Goal: Task Accomplishment & Management: Manage account settings

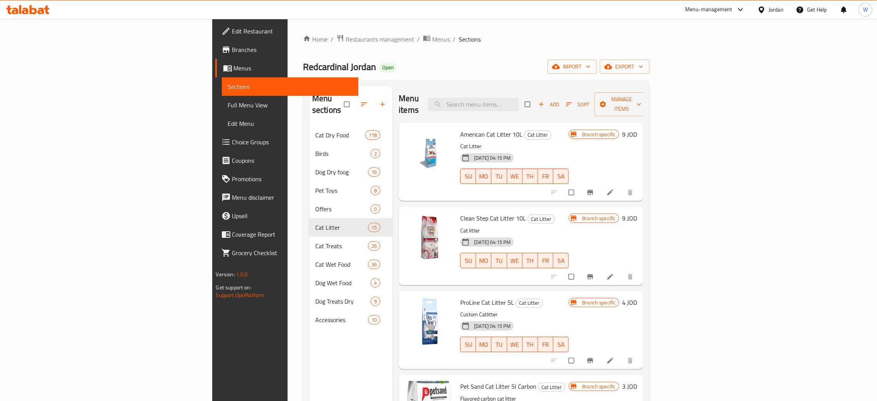
click at [712, 10] on div "Menu-management" at bounding box center [708, 9] width 47 height 9
click at [683, 32] on div "All Plugins" at bounding box center [687, 34] width 115 height 18
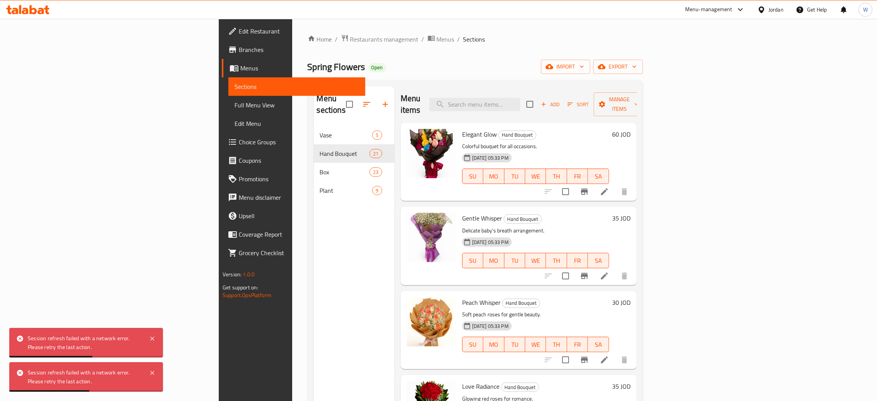
scroll to position [38, 0]
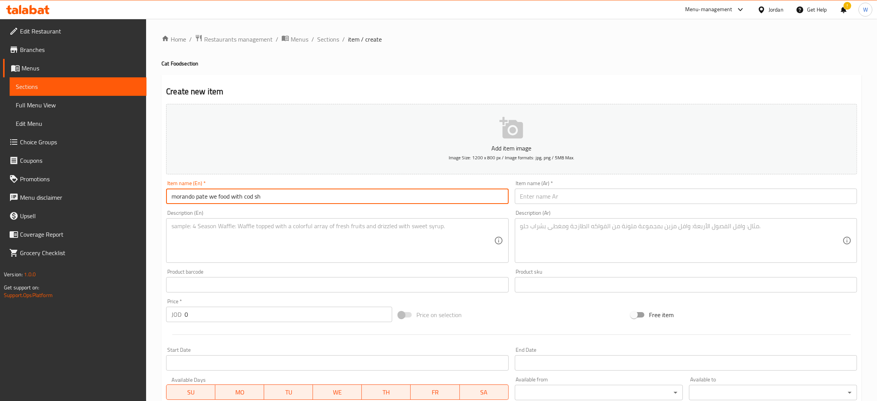
drag, startPoint x: 280, startPoint y: 198, endPoint x: 193, endPoint y: 196, distance: 86.9
click at [193, 196] on input "morando pate we food with cod sh" at bounding box center [337, 195] width 342 height 15
paste input "pate we food with cod sh"
click at [254, 198] on input "morando pate we food with cod sh" at bounding box center [337, 195] width 342 height 15
click at [215, 198] on input "morando pate we food with cod sh" at bounding box center [337, 195] width 342 height 15
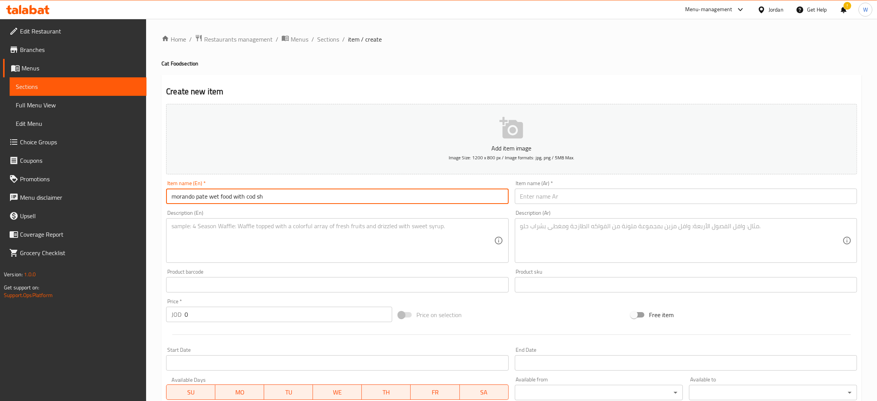
click at [255, 199] on input "morando pate wet food with cod sh" at bounding box center [337, 195] width 342 height 15
click at [257, 199] on input "morando pate wet food with cod sh" at bounding box center [337, 195] width 342 height 15
type input "morando pate wet food with cod fish"
click at [544, 198] on input "text" at bounding box center [686, 195] width 342 height 15
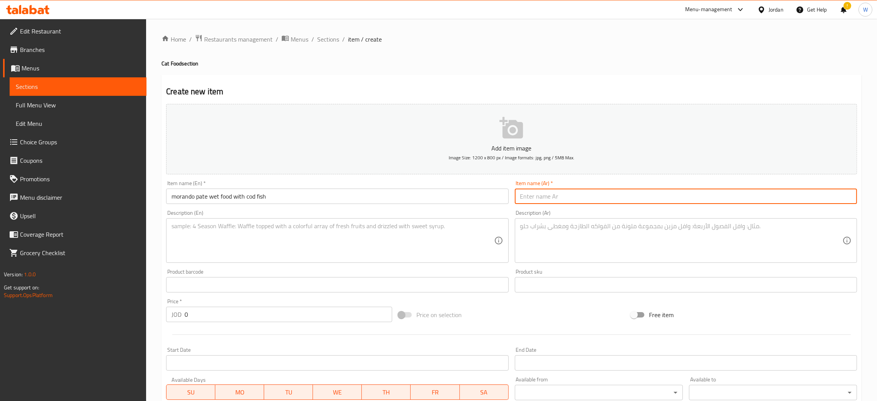
paste input "موراندو"
paste input "طعام للقطط مهروس بنكهة سمك القد"
type input "موراندو طعام للقطط مهروس بنكهة سمك القد"
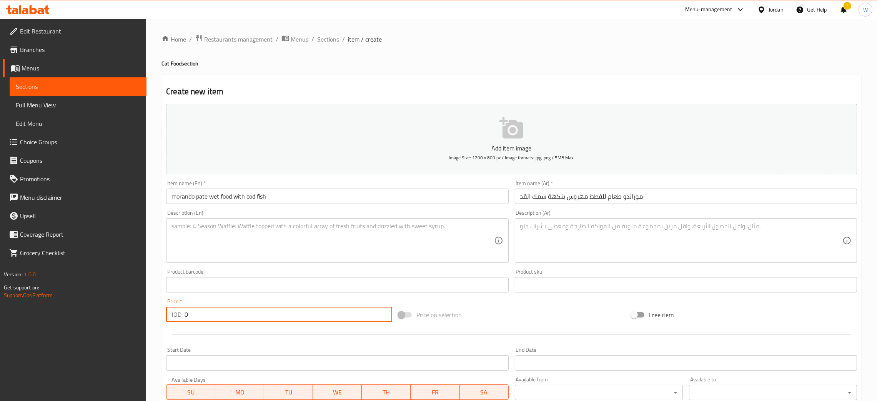
drag, startPoint x: 134, startPoint y: 313, endPoint x: 115, endPoint y: 308, distance: 20.1
click at [104, 313] on div "Edit Restaurant Branches Menus Sections Full Menu View Edit Menu Choice Groups …" at bounding box center [438, 281] width 877 height 524
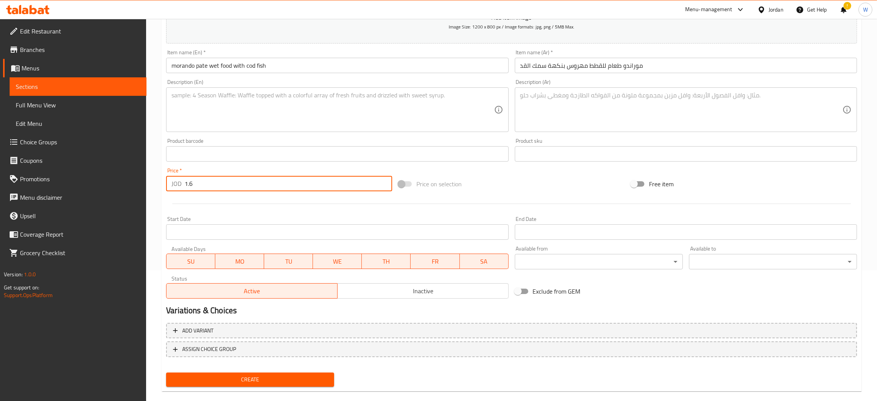
scroll to position [141, 0]
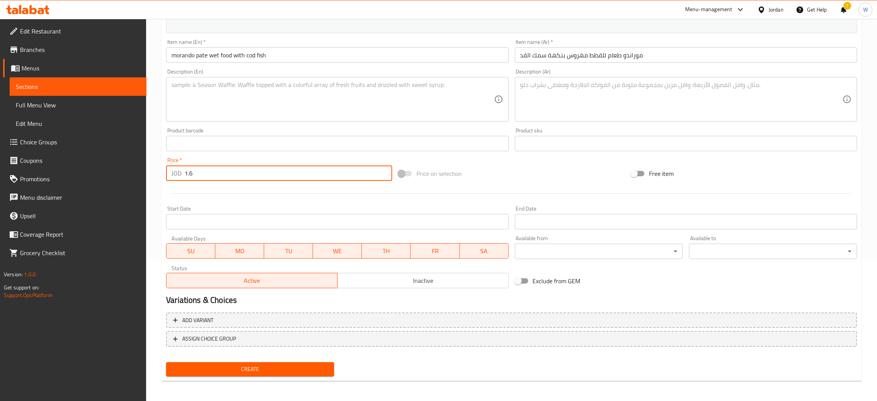
type input "1.6"
click at [290, 367] on span "Create" at bounding box center [250, 369] width 156 height 10
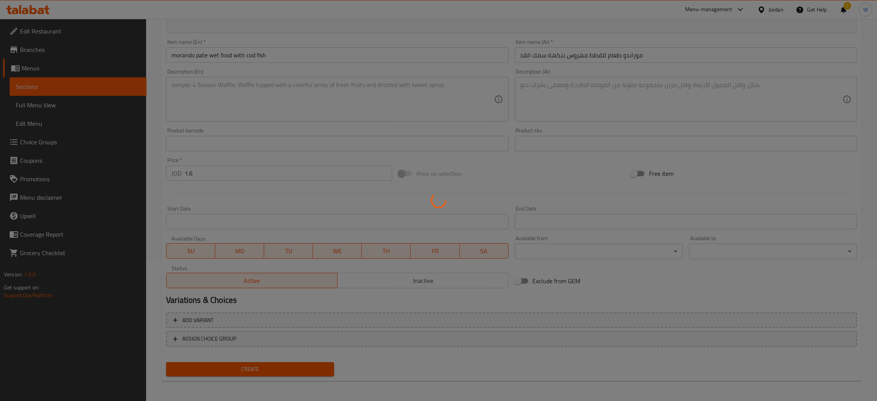
type input "0"
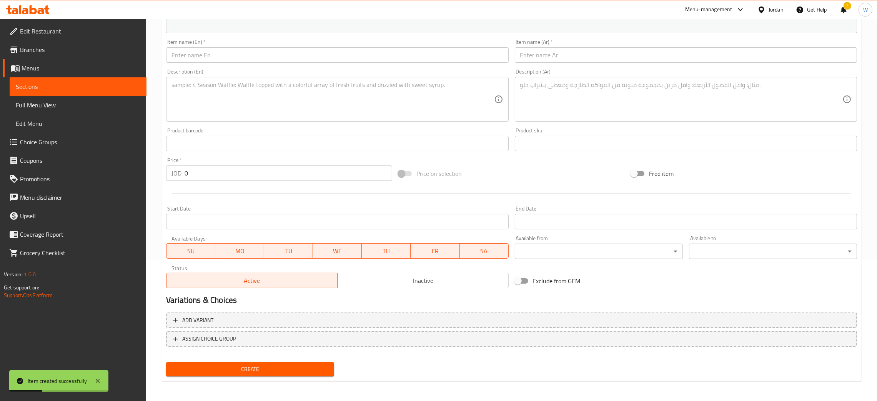
click at [341, 61] on input "text" at bounding box center [337, 54] width 342 height 15
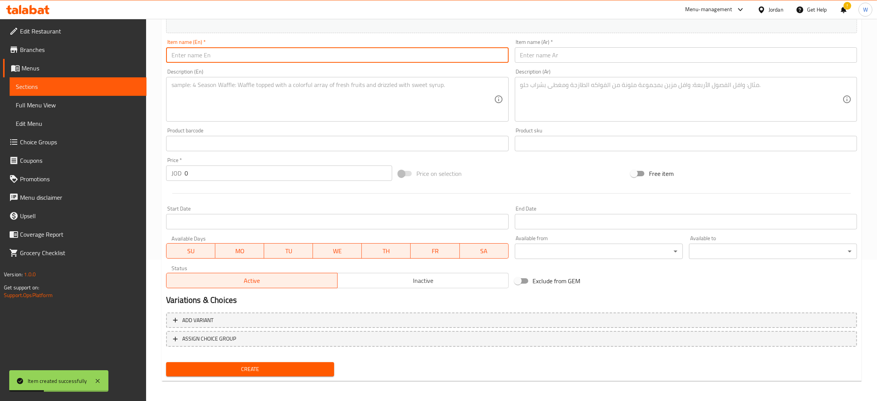
paste input "pate wet food with chicken and turkey"
click at [172, 57] on input "pate wet food with chicken and turkey" at bounding box center [337, 54] width 342 height 15
paste input "morando"
type input "morando pate wet food with chicken and turkey"
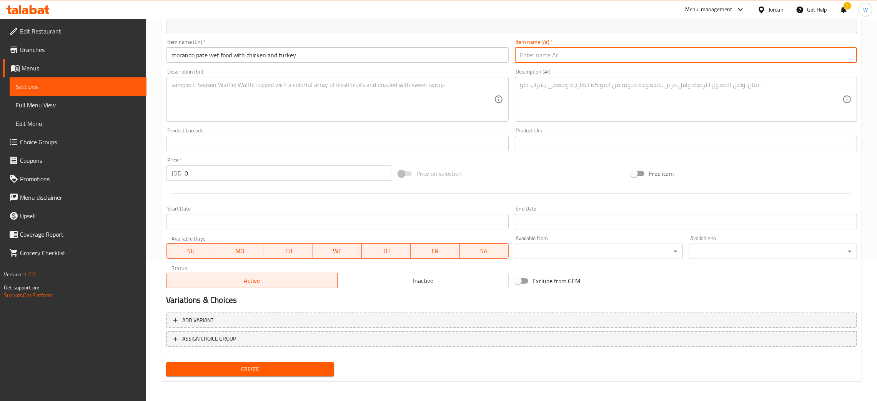
click at [560, 60] on input "text" at bounding box center [686, 54] width 342 height 15
paste input "موراندو"
paste input "طعام للقطط مهروس بنكهة الدجاج و التيركي"
type input "موراندو طعام للقطط مهروس بنكهة الدجاج و التيركي"
click at [119, 172] on div "Edit Restaurant Branches Menus Sections Full Menu View Edit Menu Choice Groups …" at bounding box center [438, 140] width 877 height 524
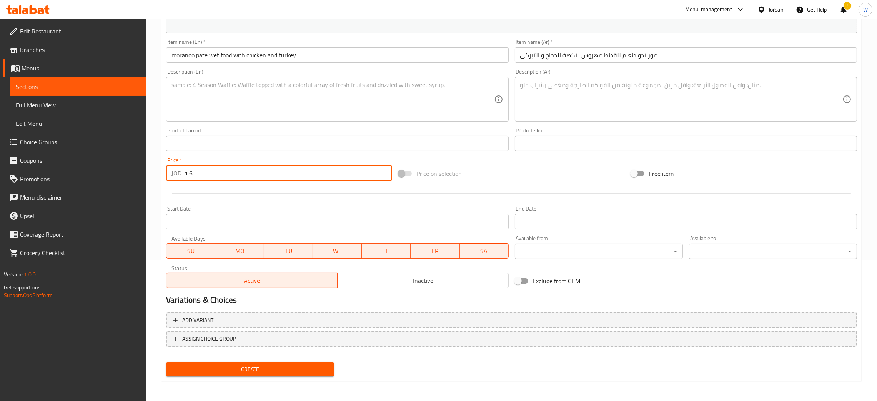
type input "1.6"
click at [256, 364] on span "Create" at bounding box center [250, 369] width 156 height 10
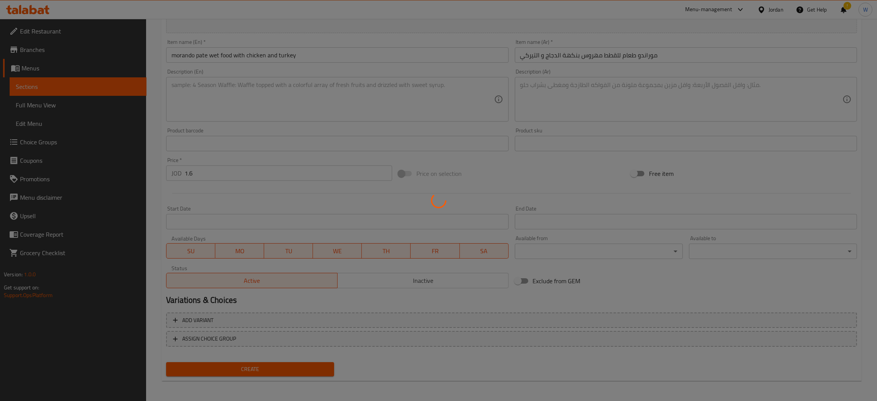
type input "0"
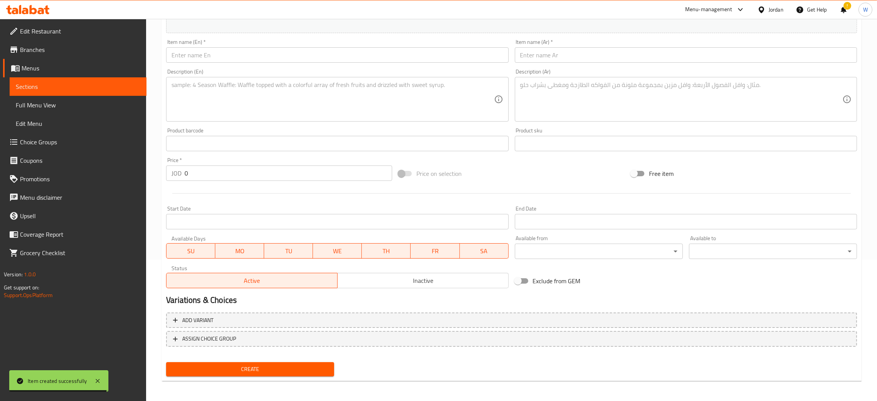
click at [353, 59] on input "text" at bounding box center [337, 54] width 342 height 15
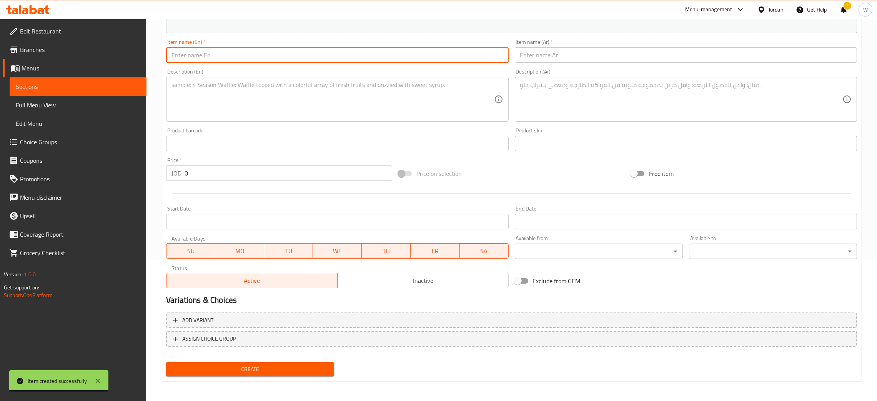
paste input "morando"
paste input "pate wet food with veal"
type input "morando pate wet food with veal"
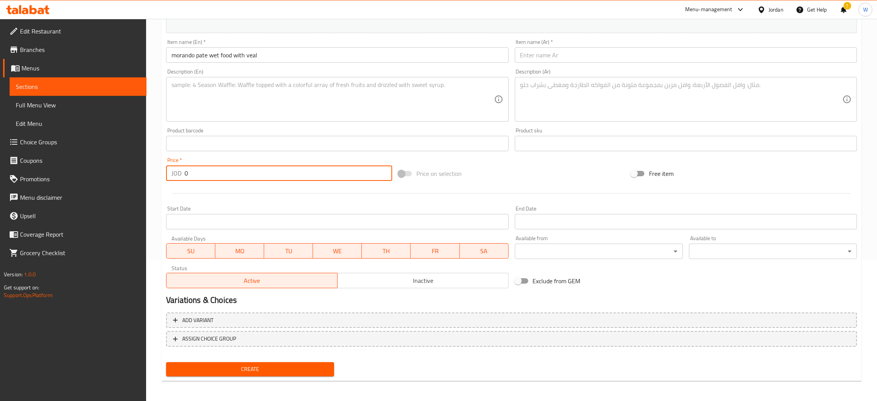
drag, startPoint x: 215, startPoint y: 172, endPoint x: 116, endPoint y: 179, distance: 99.8
click at [116, 179] on div "Edit Restaurant Branches Menus Sections Full Menu View Edit Menu Choice Groups …" at bounding box center [438, 140] width 877 height 524
type input "1.6"
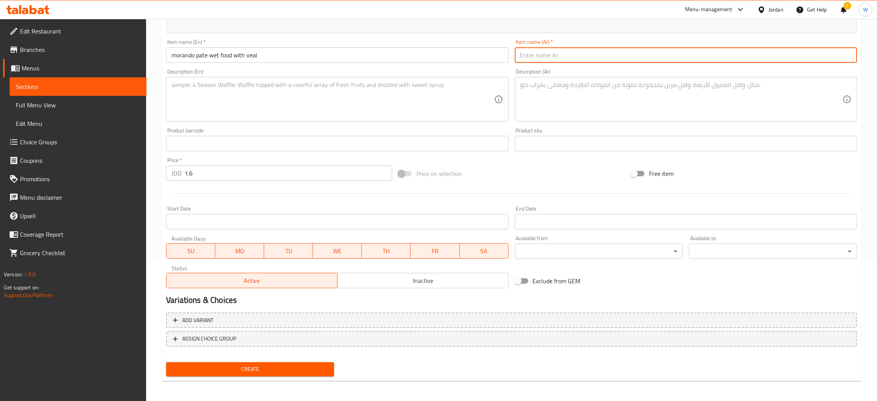
click at [552, 60] on input "text" at bounding box center [686, 54] width 342 height 15
paste input "موراندو"
paste input "طعام للقطط مهروس بنكهة لحم العجل"
type input "موراندو طعام للقطط مهروس بنكهة لحم العجل"
click at [278, 368] on span "Create" at bounding box center [250, 369] width 156 height 10
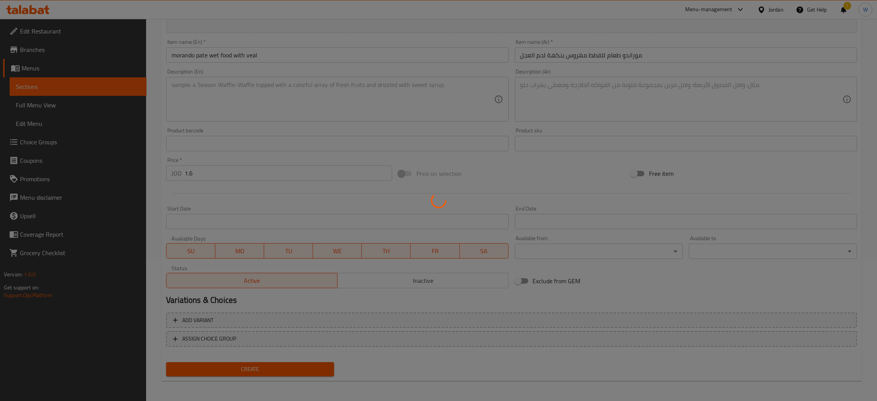
type input "0"
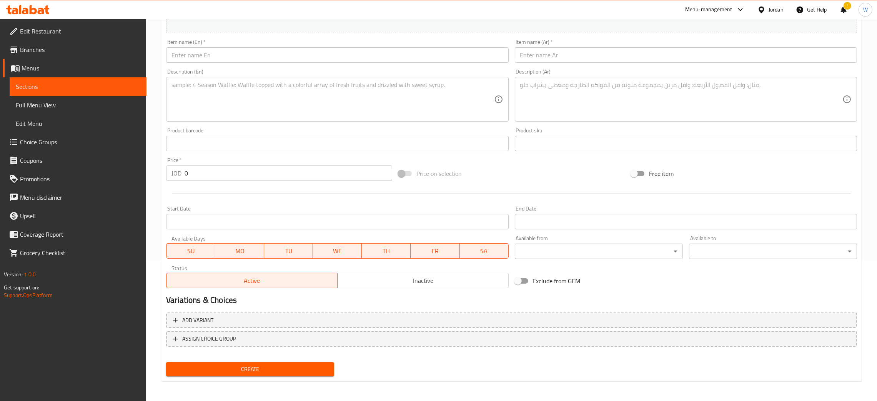
click at [257, 62] on input "text" at bounding box center [337, 54] width 342 height 15
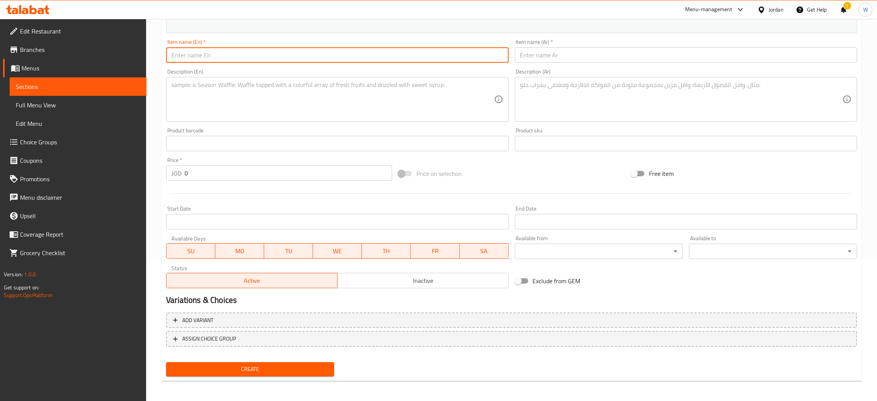
paste input "morando"
paste input "chunks with chicken and turkey"
type input "morando chunks with chicken and turkey"
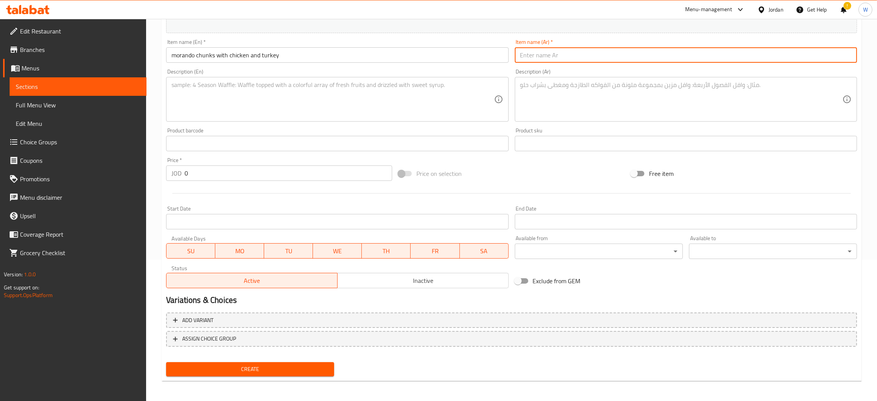
click at [546, 55] on input "text" at bounding box center [686, 54] width 342 height 15
paste input "موراندو"
paste input "طعام للقطط قطع بنكهة الدجاج والتيركي"
type input "موراندو طعام للقطط قطع بنكهة الدجاج والتيركي"
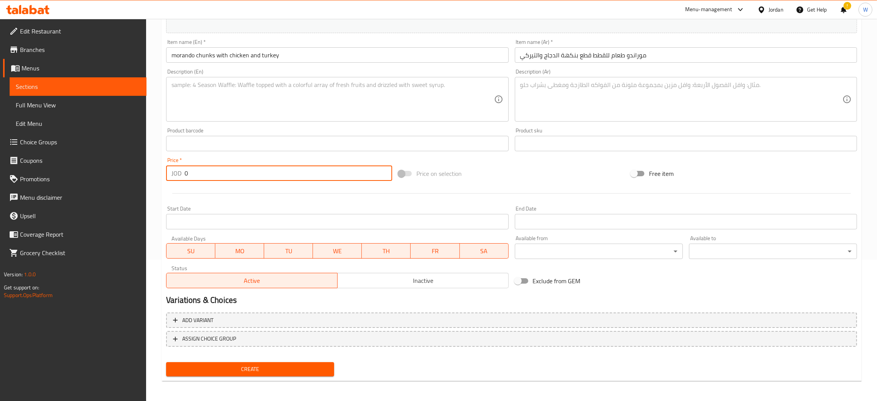
drag, startPoint x: 204, startPoint y: 171, endPoint x: 179, endPoint y: 177, distance: 25.7
click at [179, 177] on div "JOD 0 Price *" at bounding box center [279, 172] width 226 height 15
type input "1.25"
click at [314, 373] on button "Create" at bounding box center [250, 369] width 168 height 14
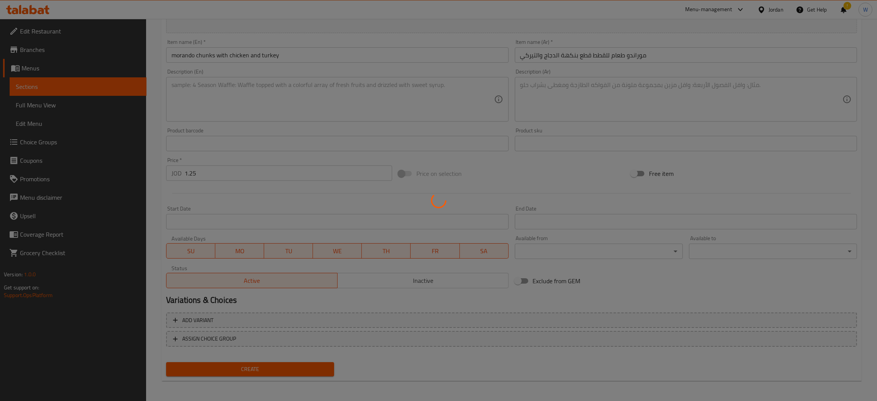
type input "0"
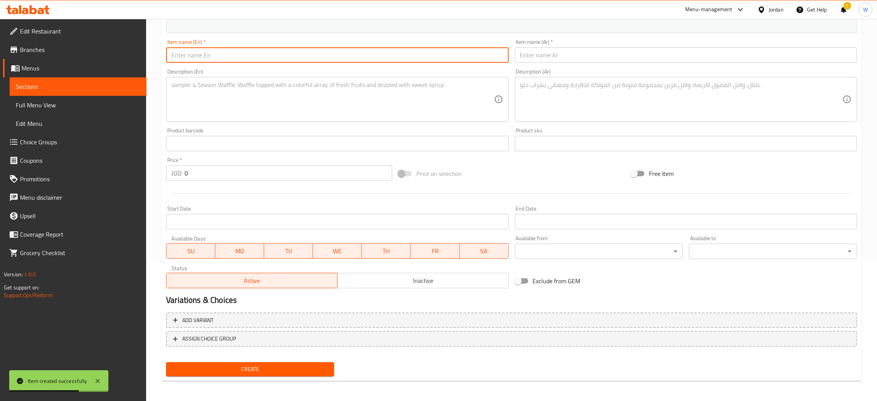
click at [277, 57] on input "text" at bounding box center [337, 54] width 342 height 15
paste input "morando"
paste input "chunks with beef"
type input "morando chunks with beef"
click at [593, 55] on input "text" at bounding box center [686, 54] width 342 height 15
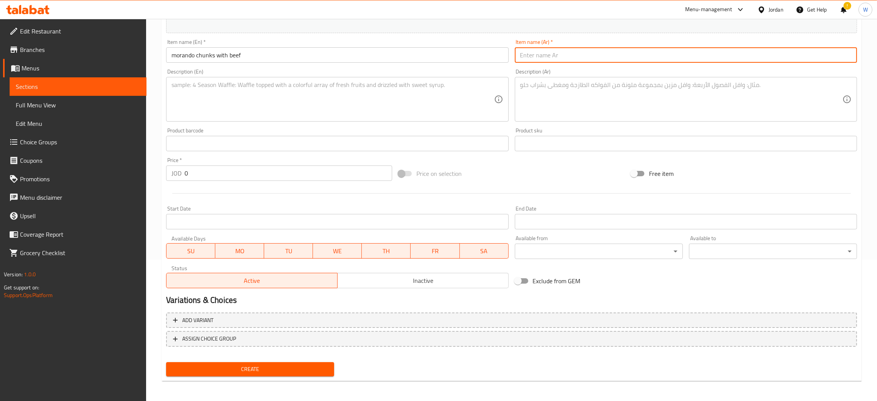
paste input "موراندو"
paste input "طعام للقطط قطع بنكهة لحم البقر"
type input "موراندو طعام للقطط قطع بنكهة لحم البقر"
drag, startPoint x: 205, startPoint y: 175, endPoint x: 150, endPoint y: 177, distance: 54.3
click at [150, 177] on div "Home / Restaurants management / Menus / Sections / item / create Cat Food secti…" at bounding box center [511, 140] width 731 height 524
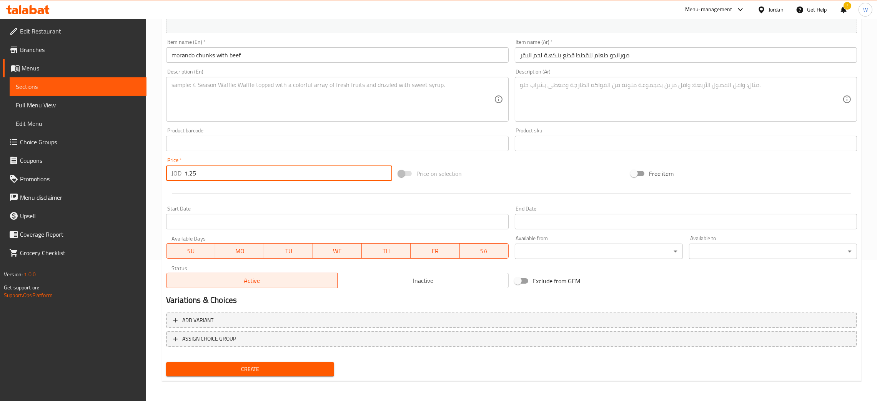
type input "1.25"
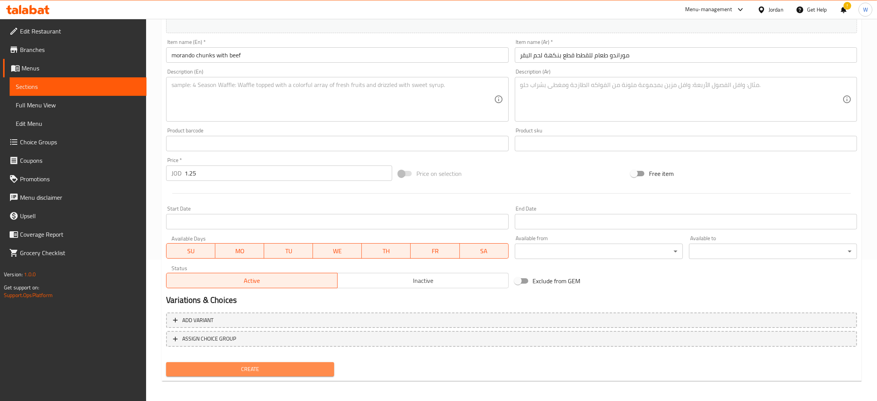
click at [287, 371] on span "Create" at bounding box center [250, 369] width 156 height 10
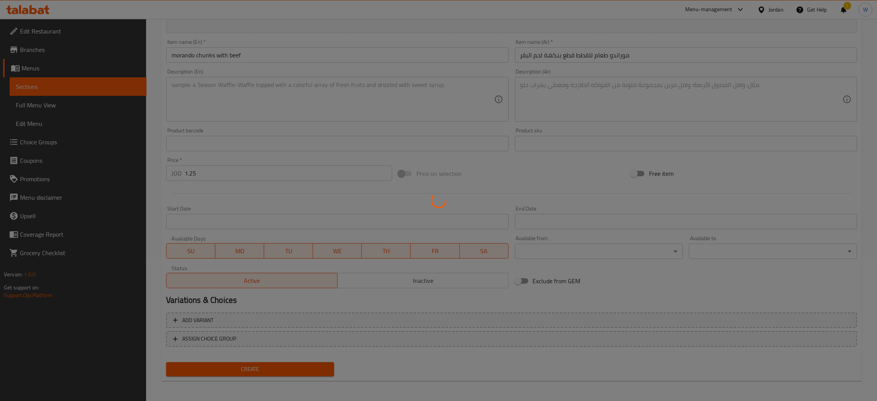
type input "0"
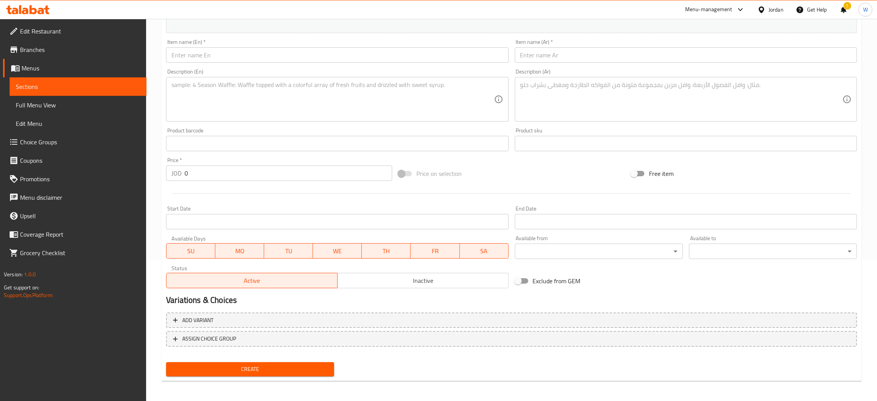
click at [310, 59] on input "text" at bounding box center [337, 54] width 342 height 15
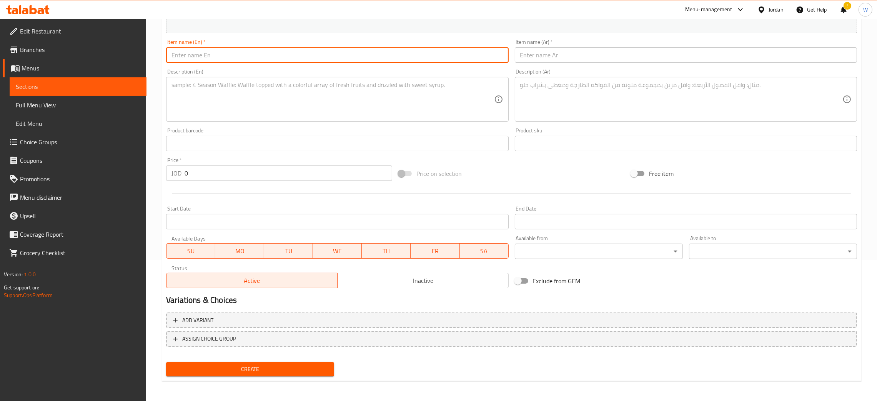
paste input "morando"
paste input "chunks with salmon"
type input "morando chunks with salmon"
click at [587, 55] on input "text" at bounding box center [686, 54] width 342 height 15
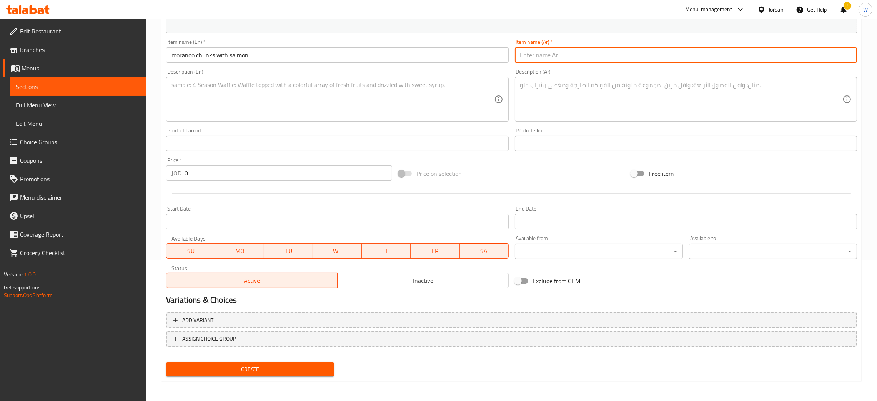
paste input "موراندو"
paste input "طعام للقطط قطع بنكهة السالمون"
type input "موراندو طعام للقطط قطع بنكهة السالمون"
drag, startPoint x: 239, startPoint y: 175, endPoint x: 0, endPoint y: 185, distance: 239.0
click at [0, 183] on div "Edit Restaurant Branches Menus Sections Full Menu View Edit Menu Choice Groups …" at bounding box center [438, 140] width 877 height 524
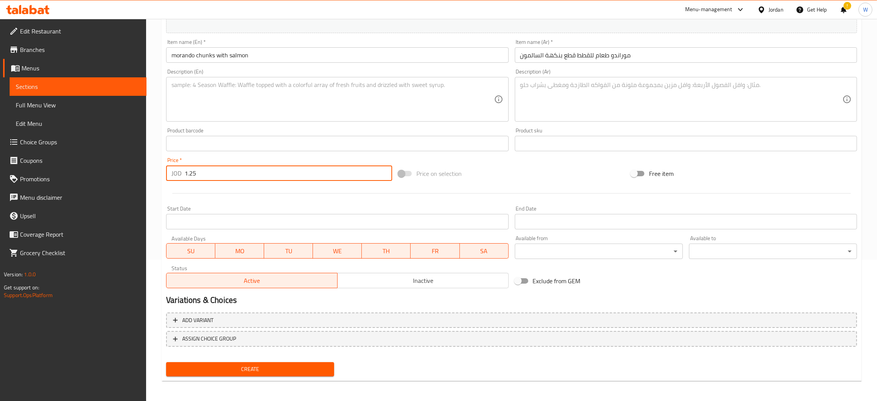
type input "1.25"
click at [166, 362] on button "Create" at bounding box center [250, 369] width 168 height 14
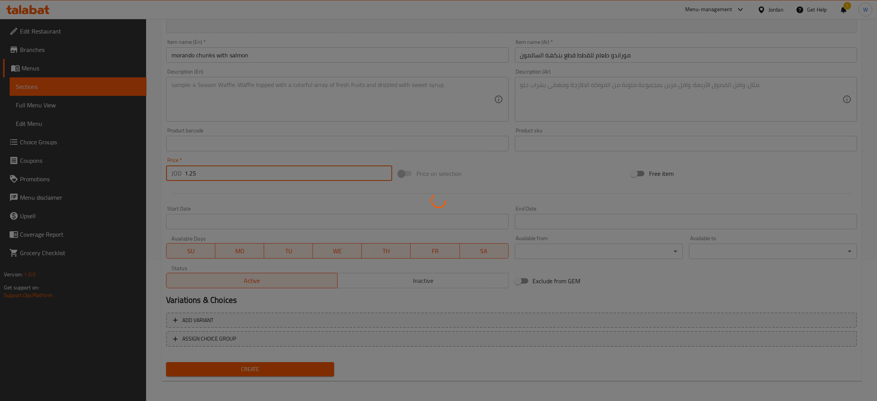
type input "0"
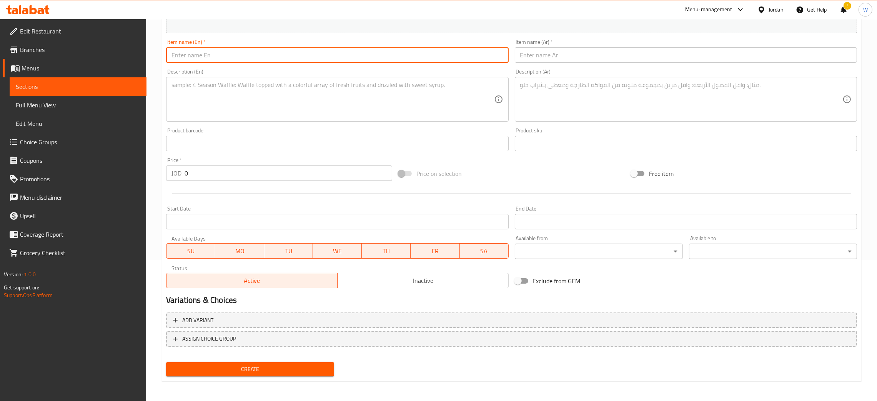
click at [248, 54] on input "text" at bounding box center [337, 54] width 342 height 15
paste input "morando"
paste input "chunks with salmon and shrimp"
type input "morando chunks with salmon and shrimp"
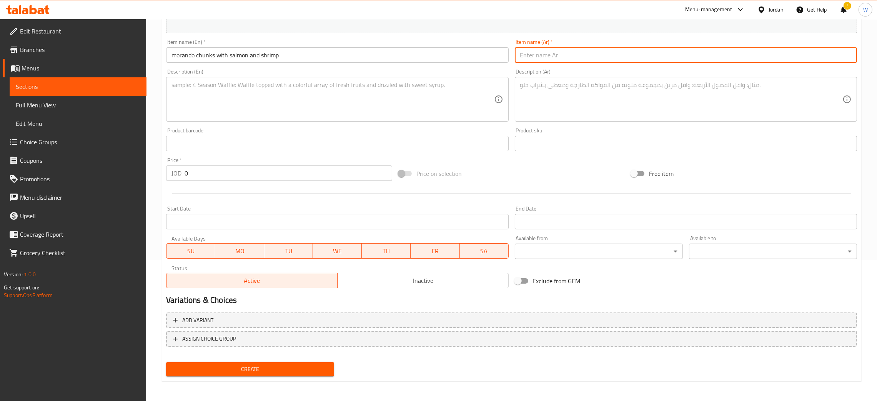
click at [564, 60] on input "text" at bounding box center [686, 54] width 342 height 15
paste input "موراندو"
paste input "طعام للقطط قطع بنكهة السالمون و الروبيان"
type input "موراندو طعام للقطط قطع بنكهة السالمون و الروبيان"
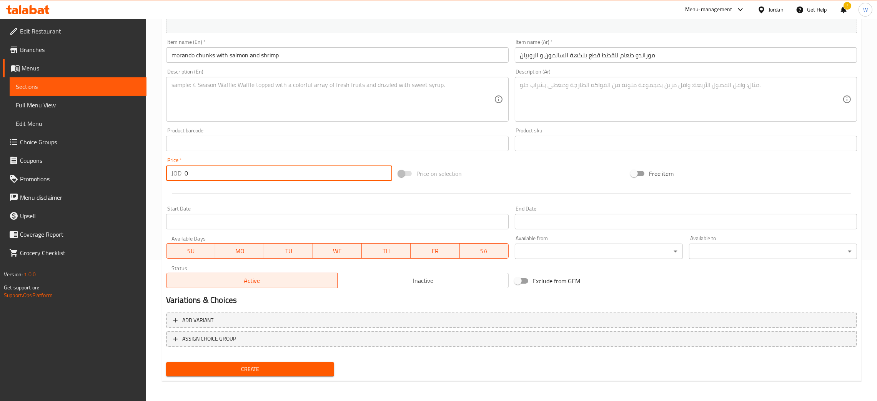
drag, startPoint x: 244, startPoint y: 177, endPoint x: 169, endPoint y: 177, distance: 75.0
click at [169, 177] on div "Price   * JOD 0 Price *" at bounding box center [279, 169] width 232 height 30
type input "1.25"
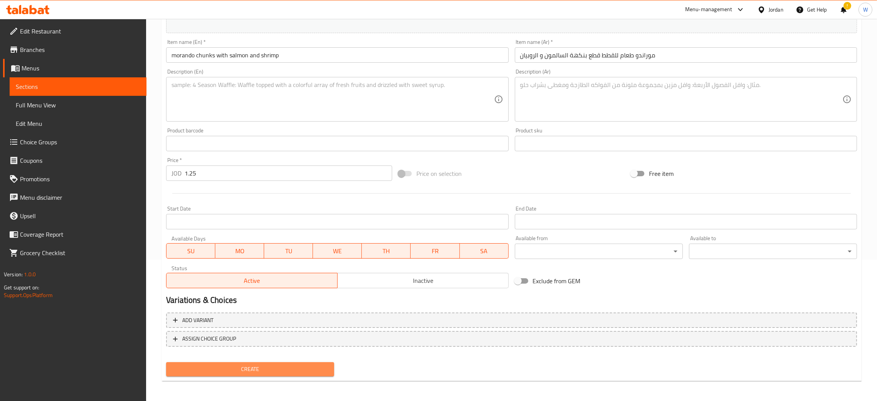
click at [250, 367] on span "Create" at bounding box center [250, 369] width 156 height 10
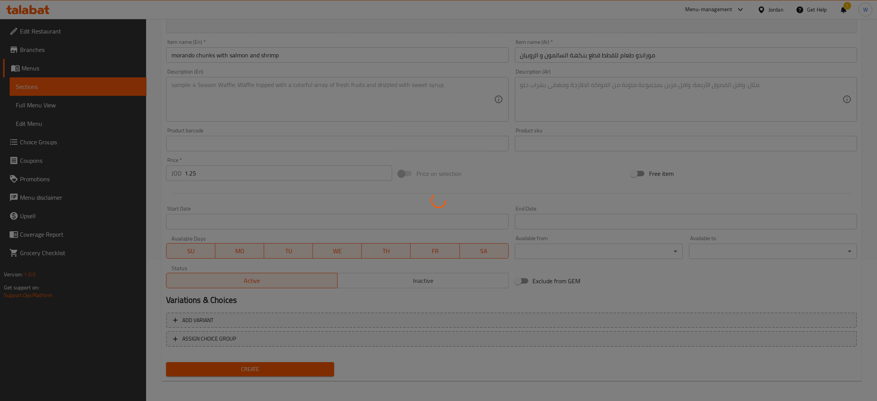
type input "0"
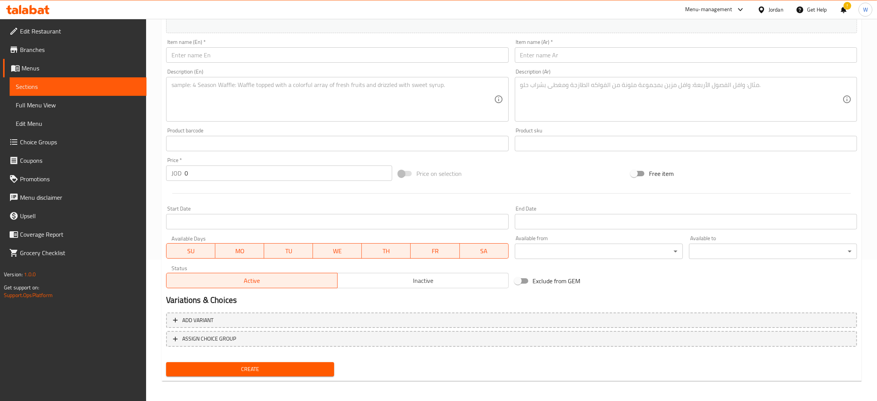
click at [311, 55] on input "text" at bounding box center [337, 54] width 342 height 15
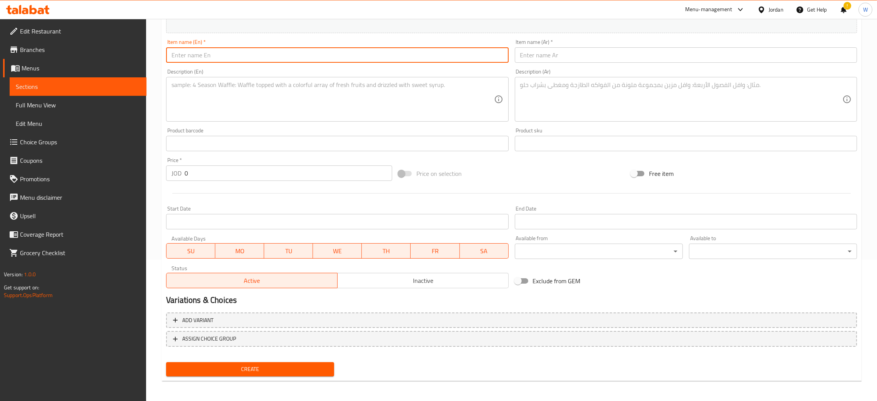
paste input "morando"
paste input "chunks with game and rabbit"
type input "morando chunks with game and rabbit"
click at [549, 53] on input "text" at bounding box center [686, 54] width 342 height 15
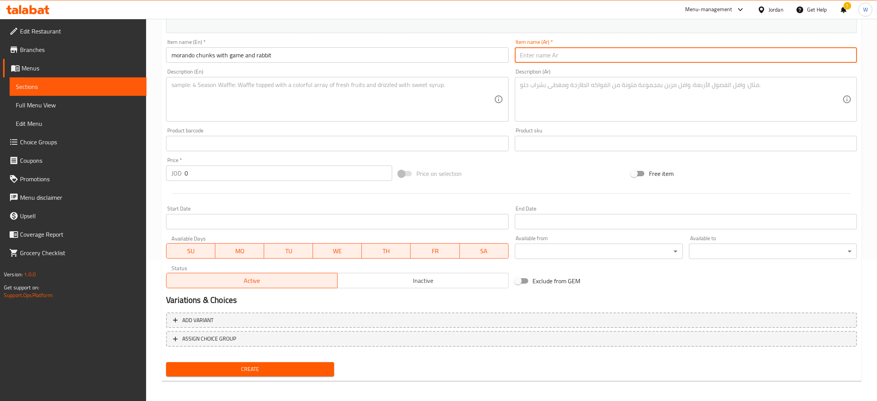
paste input "موراندو"
paste input "طعام للقطط قطع بنكهة الطرائد والارانب"
type input "موراندو طعام للقطط قطع بنكهة الطرائد والارانب"
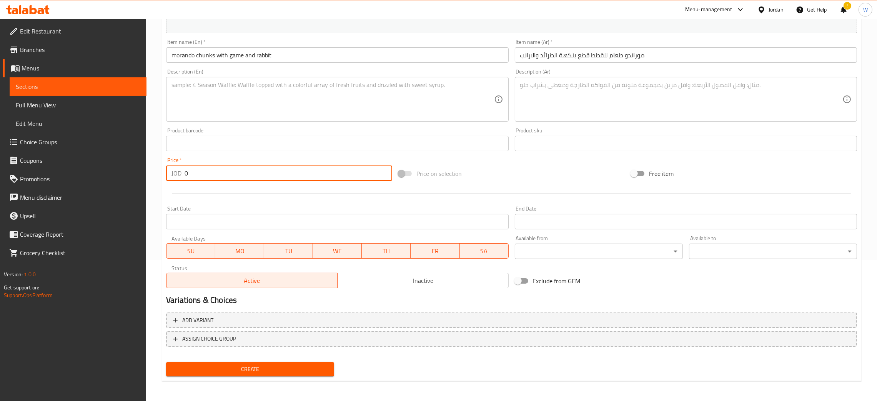
drag, startPoint x: 241, startPoint y: 172, endPoint x: 71, endPoint y: 172, distance: 170.7
click at [80, 172] on div "Edit Restaurant Branches Menus Sections Full Menu View Edit Menu Choice Groups …" at bounding box center [438, 140] width 877 height 524
type input "1.25"
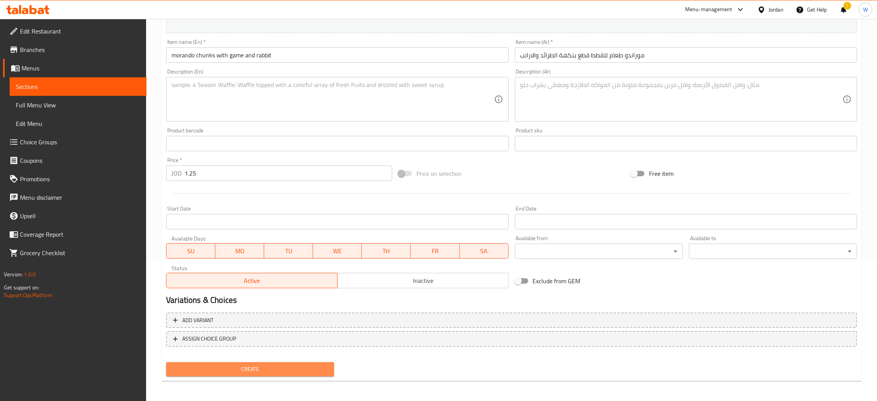
click at [210, 364] on span "Create" at bounding box center [250, 369] width 156 height 10
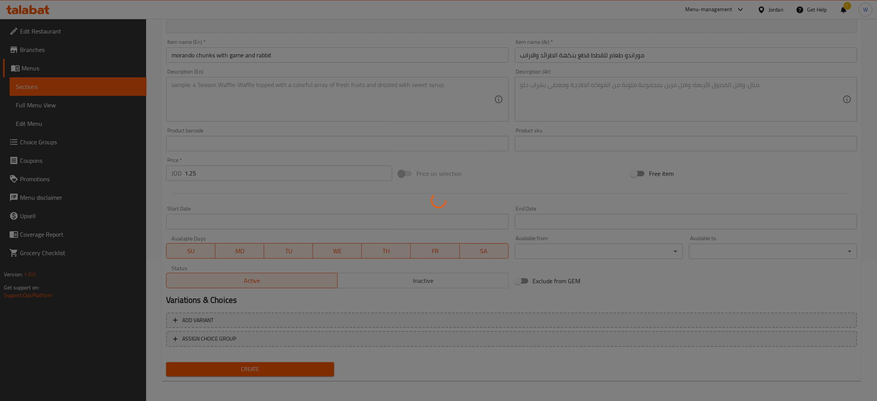
type input "0"
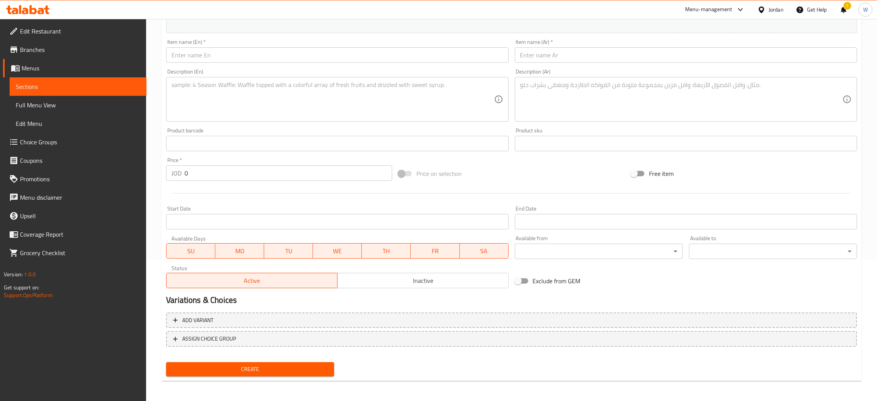
click at [300, 55] on input "text" at bounding box center [337, 54] width 342 height 15
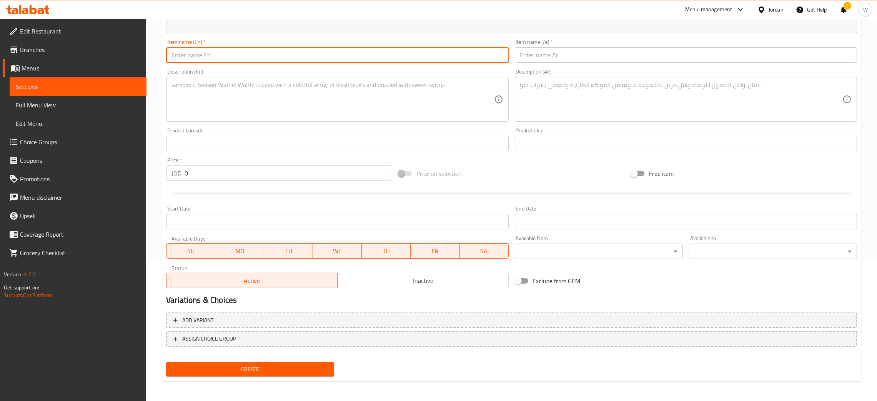
paste input "mofelya"
paste input "chunks with lamb"
type input "mofelya chunks with lamb"
drag, startPoint x: 226, startPoint y: 175, endPoint x: 91, endPoint y: 162, distance: 136.3
click at [97, 165] on div "Edit Restaurant Branches Menus Sections Full Menu View Edit Menu Choice Groups …" at bounding box center [438, 140] width 877 height 524
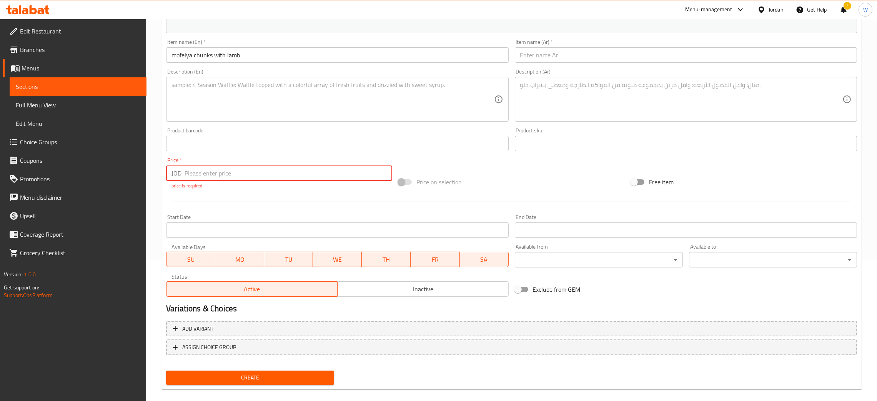
type input "1"
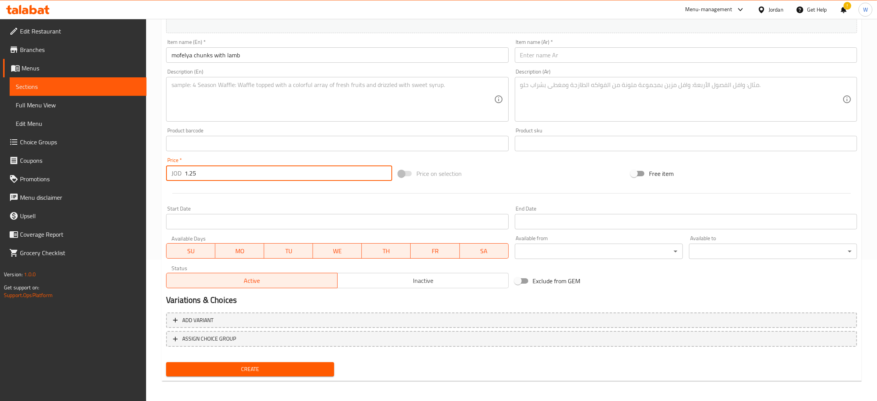
type input "1.25"
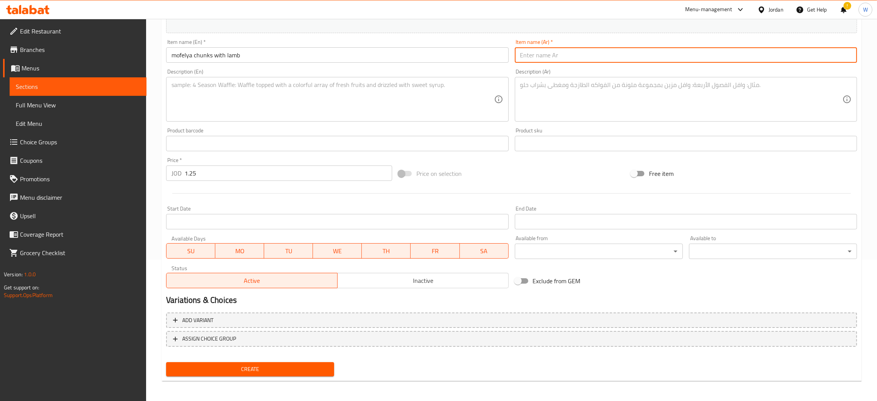
click at [550, 50] on input "text" at bounding box center [686, 54] width 342 height 15
paste input "موفيليا"
paste input "طعام للقطط قطع بنكهة لحم الخروف"
type input "موفيليا طعام للقطط قطع بنكهة لحم الخروف"
click at [275, 368] on span "Create" at bounding box center [250, 369] width 156 height 10
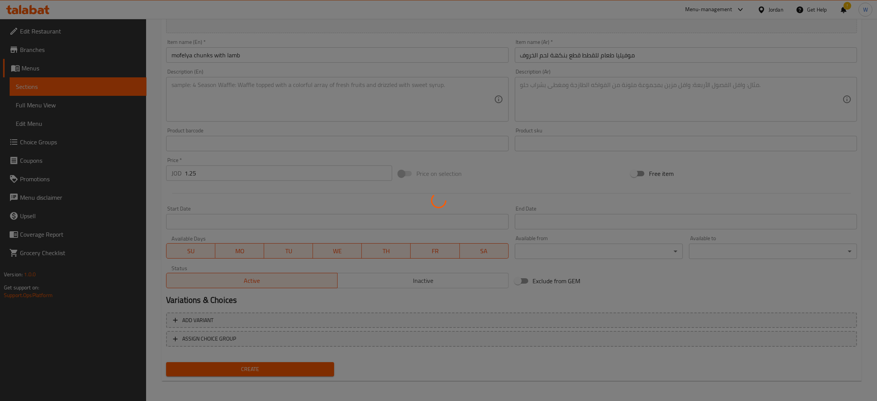
type input "0"
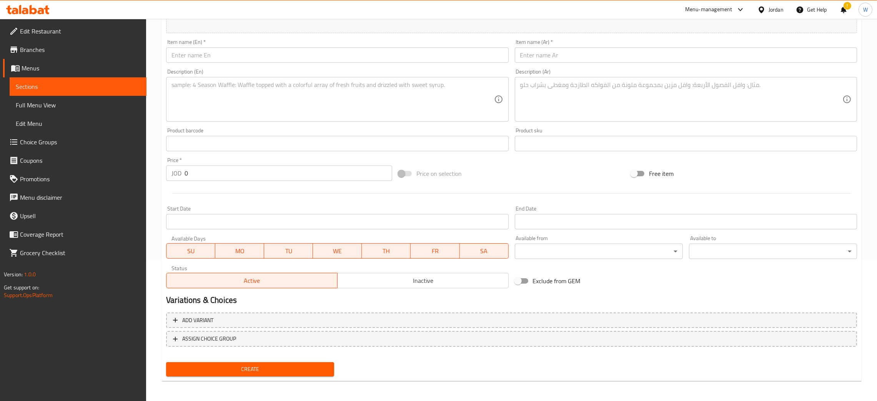
scroll to position [0, 0]
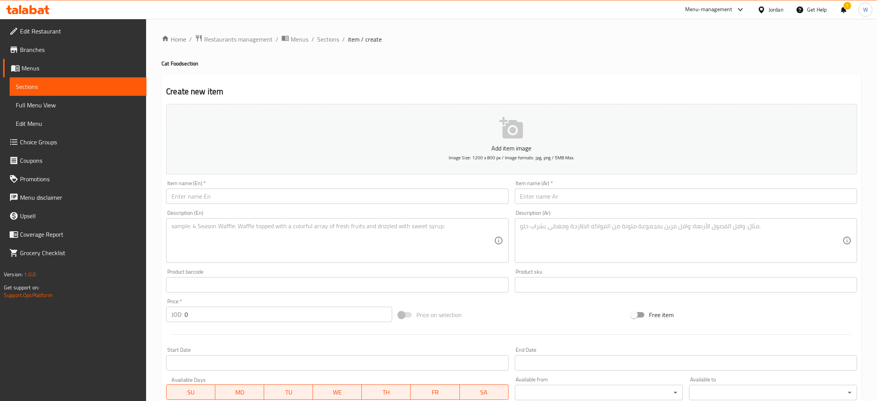
click at [405, 192] on input "text" at bounding box center [337, 195] width 342 height 15
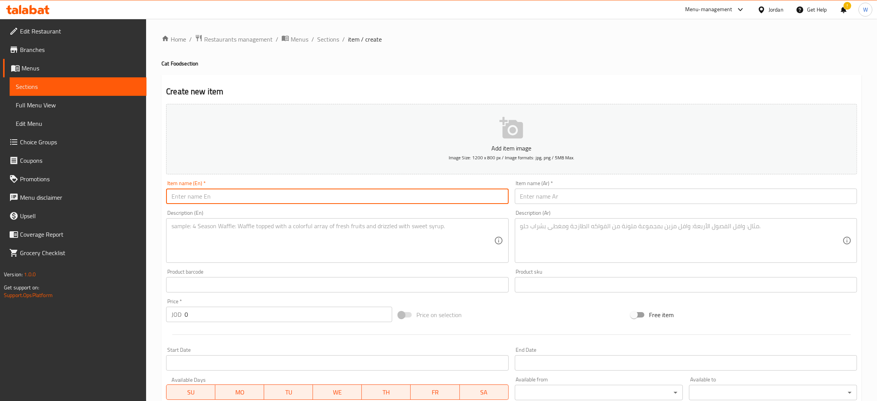
paste input "mofelya"
paste input "chunks with lamb"
drag, startPoint x: 254, startPoint y: 198, endPoint x: 193, endPoint y: 195, distance: 61.2
click at [193, 195] on input "mofelya chunks with lamb" at bounding box center [337, 195] width 342 height 15
paste input "beef"
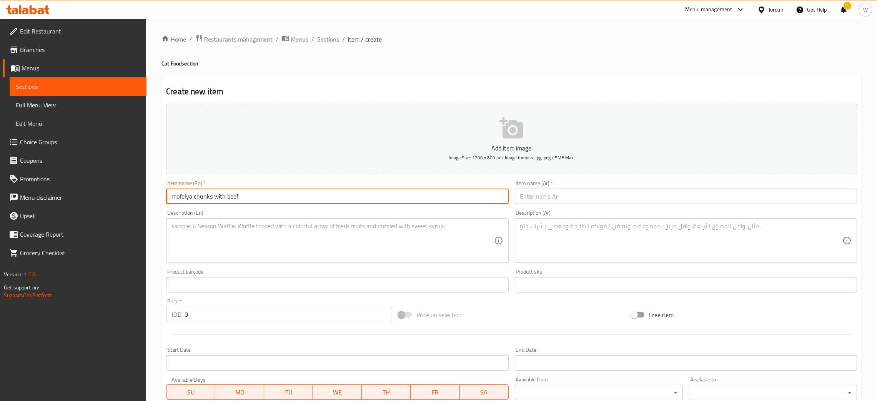
type input "mofelya chunks with beef"
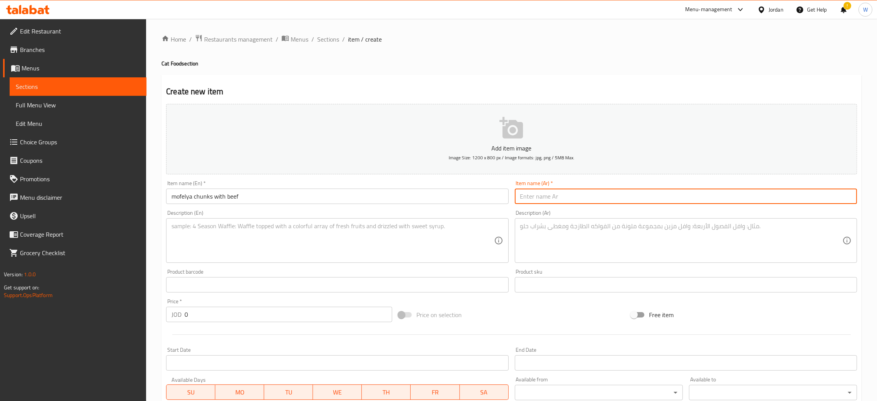
click at [531, 190] on input "text" at bounding box center [686, 195] width 342 height 15
paste input "موفيليا"
paste input "طعام للكلاب قطع بنكهة لحم البقر"
type input "موفيليا طعام للكلاب قطع بنكهة لحم البقر"
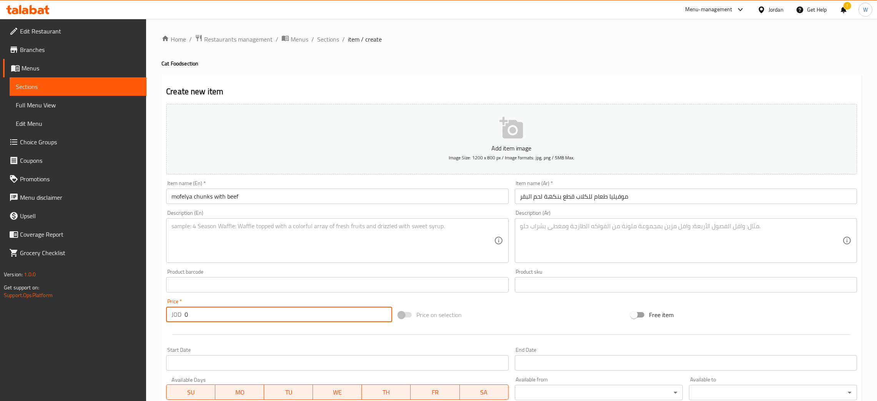
drag, startPoint x: 241, startPoint y: 315, endPoint x: 4, endPoint y: 315, distance: 237.6
click at [4, 315] on div "Edit Restaurant Branches Menus Sections Full Menu View Edit Menu Choice Groups …" at bounding box center [438, 281] width 877 height 524
type input "1.25"
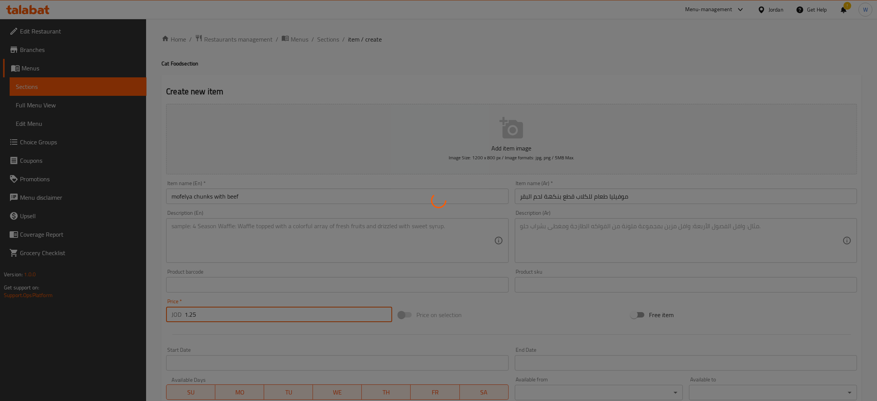
type input "0"
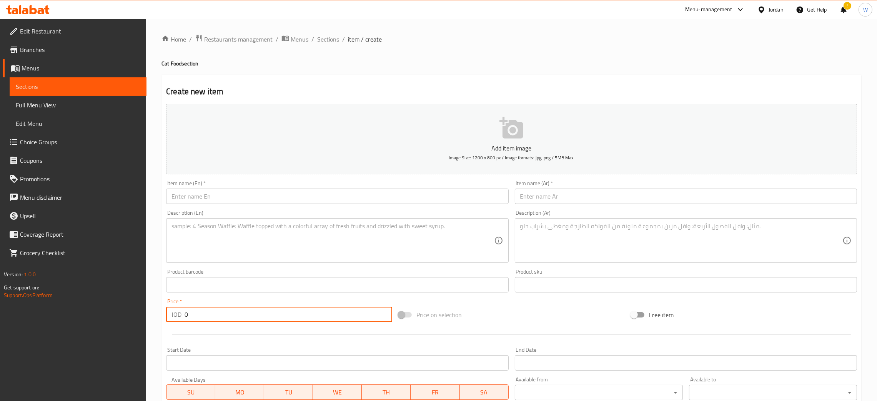
click at [267, 190] on input "text" at bounding box center [337, 195] width 342 height 15
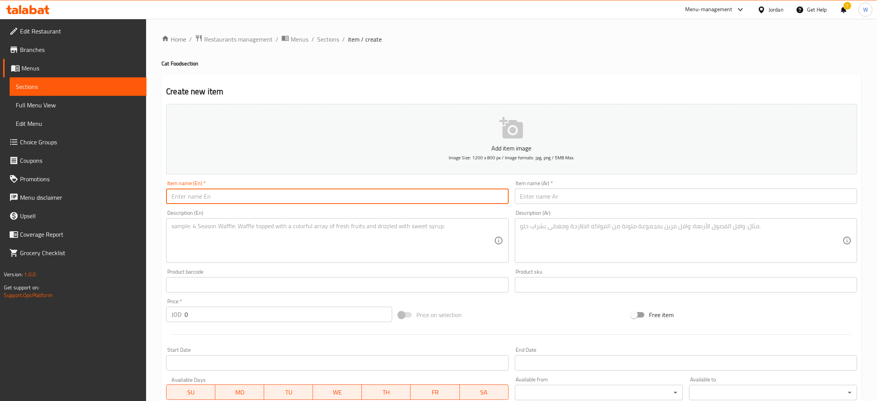
paste input "mofelya"
click at [262, 198] on input "mofelya" at bounding box center [337, 195] width 342 height 15
paste input "chunks with chicken"
type input "mofelya chunks with chicken"
click at [538, 193] on input "text" at bounding box center [686, 195] width 342 height 15
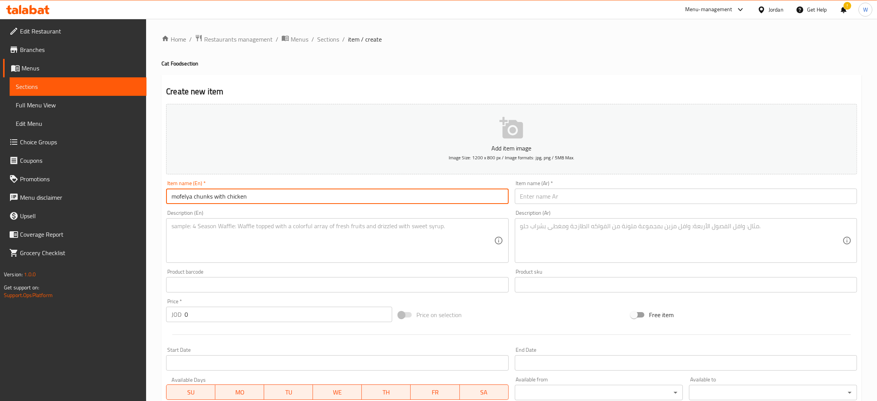
paste input "موفيليا"
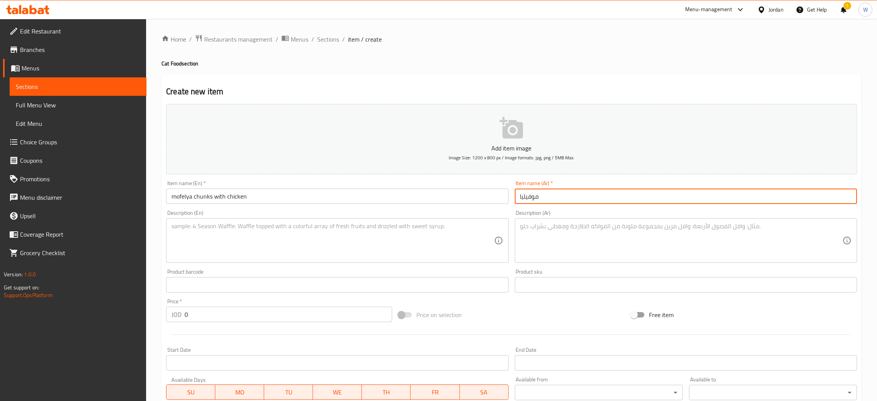
paste input "طعام للكلاب قطع بنكهة الدجاج"
type input "موفيليا طعام للكلاب قطع بنكهة الدجاج"
click at [117, 308] on div "Edit Restaurant Branches Menus Sections Full Menu View Edit Menu Choice Groups …" at bounding box center [438, 281] width 877 height 524
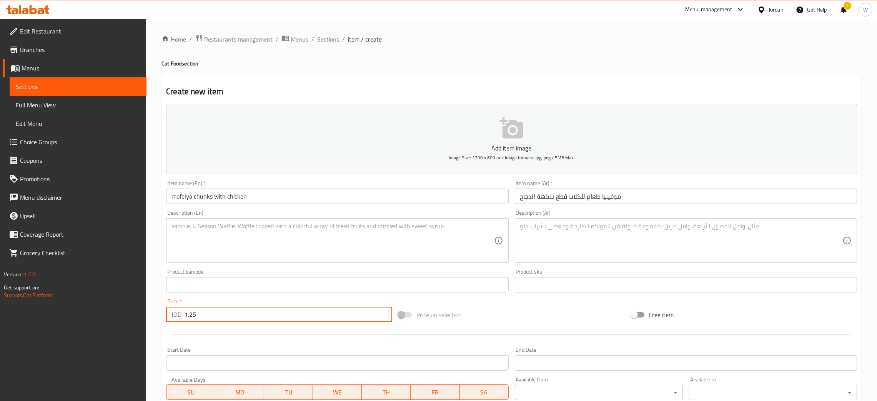
type input "1.25"
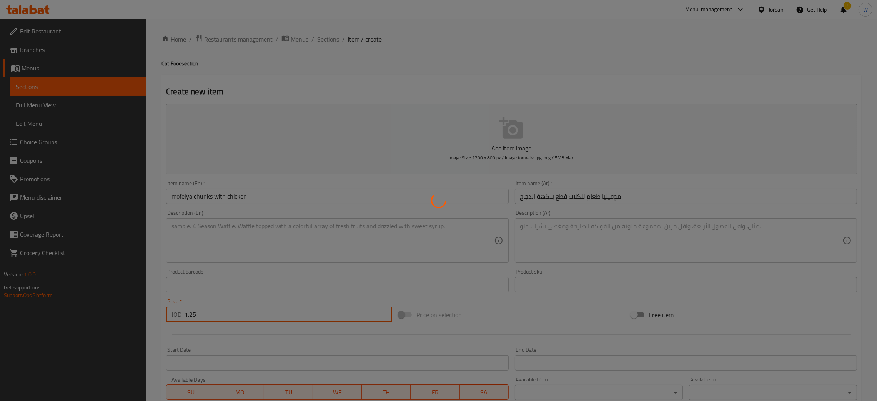
type input "0"
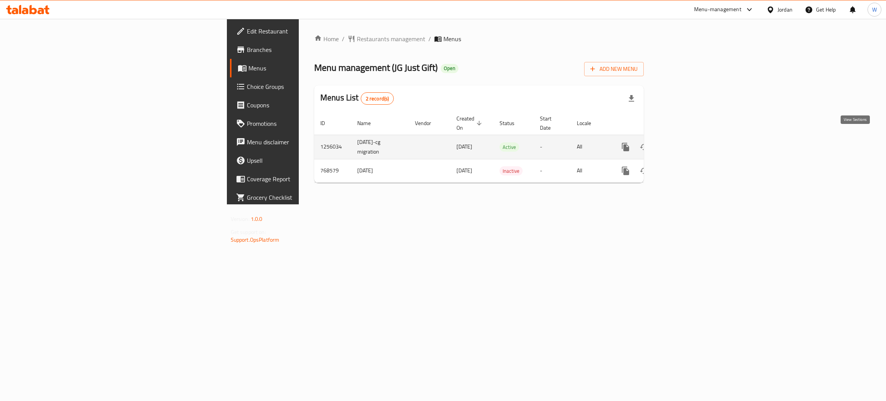
click at [590, 142] on icon "enhanced table" at bounding box center [680, 146] width 9 height 9
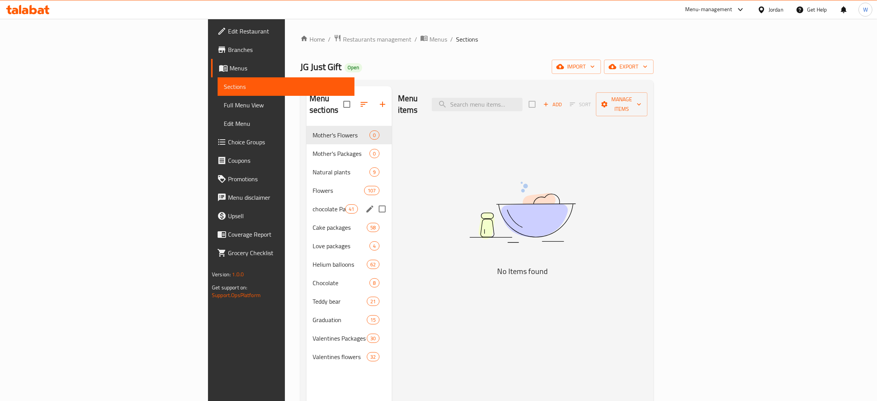
click at [313, 204] on span "chocolate Packages" at bounding box center [329, 208] width 33 height 9
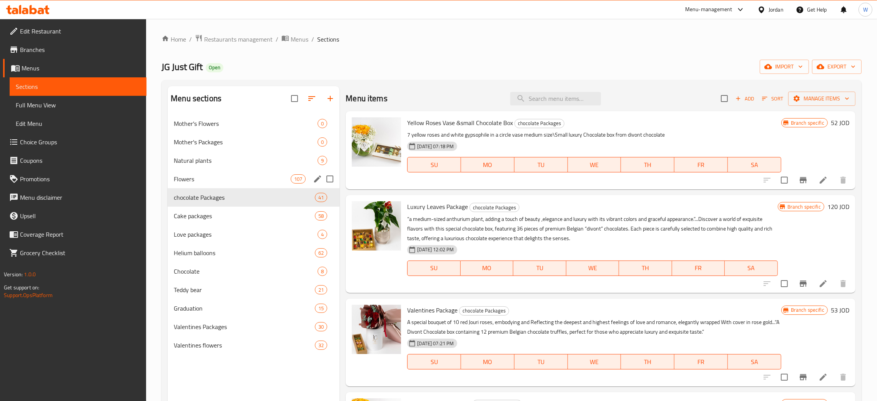
click at [250, 177] on span "Flowers" at bounding box center [232, 178] width 117 height 9
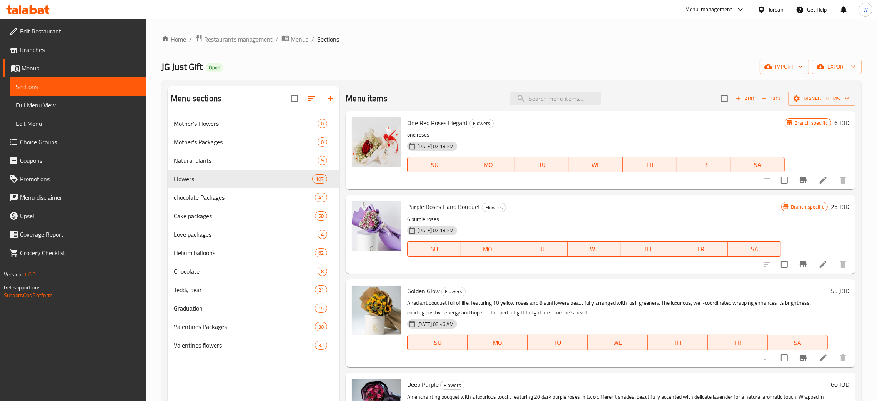
click at [236, 41] on span "Restaurants management" at bounding box center [238, 39] width 68 height 9
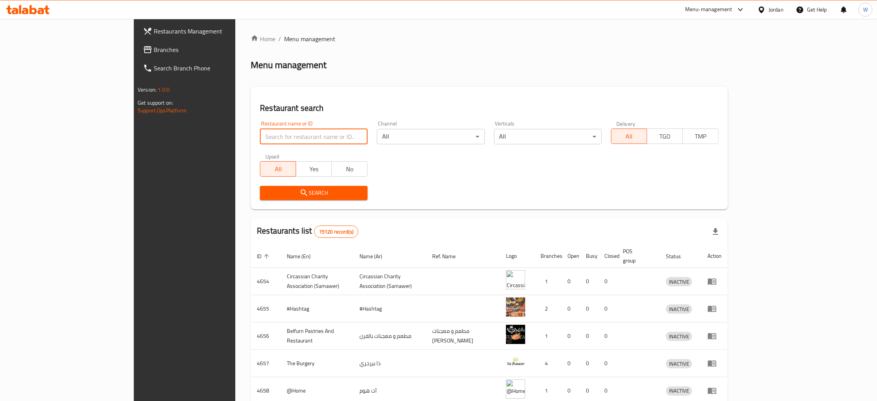
click at [266, 140] on input "search" at bounding box center [314, 136] width 108 height 15
paste input "My Garden Flowers & Plants"
type input "My Garden Flowers & Plants"
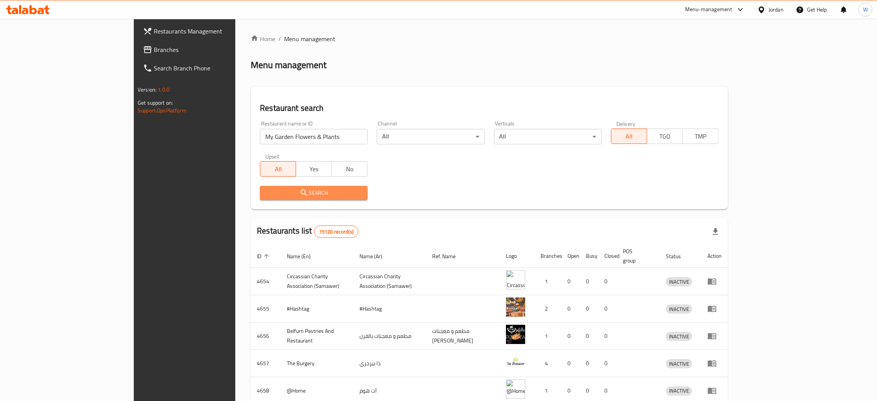
click at [266, 197] on span "Search" at bounding box center [313, 193] width 95 height 10
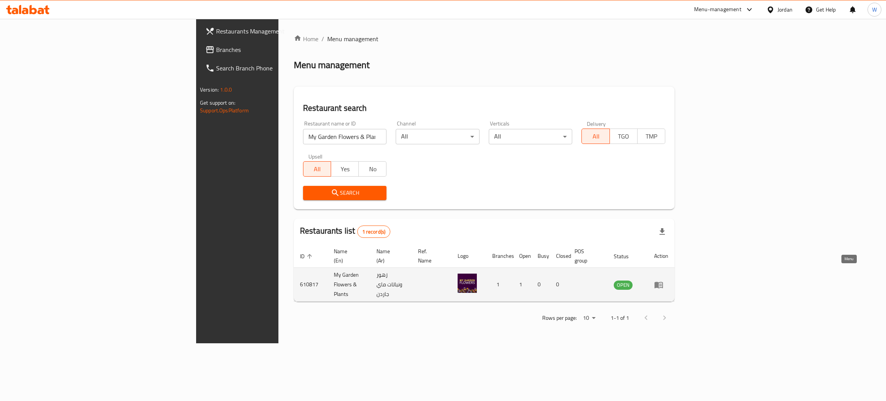
click at [590, 267] on link "enhanced table" at bounding box center [661, 284] width 14 height 9
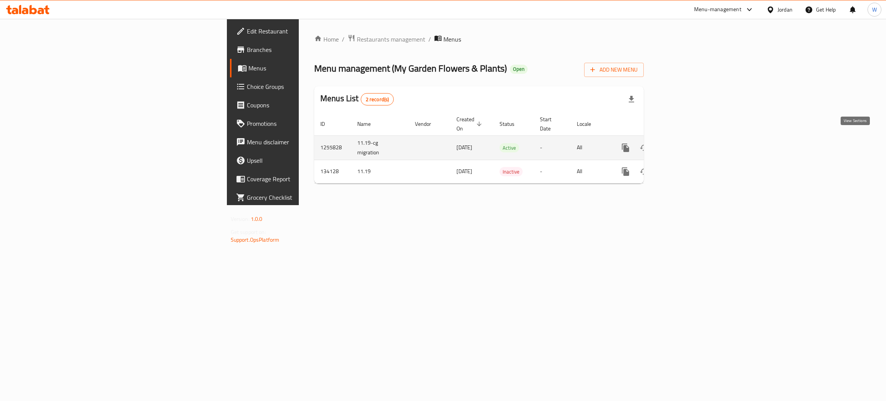
click at [590, 138] on link "enhanced table" at bounding box center [681, 147] width 18 height 18
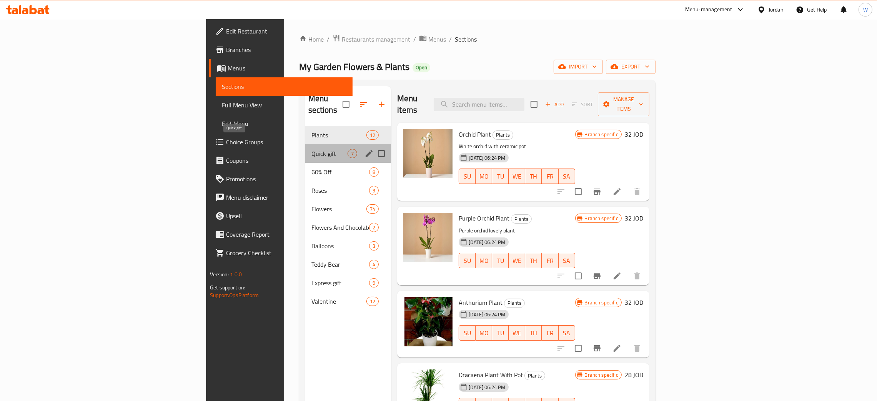
click at [311, 149] on span "Quick gift" at bounding box center [329, 153] width 37 height 9
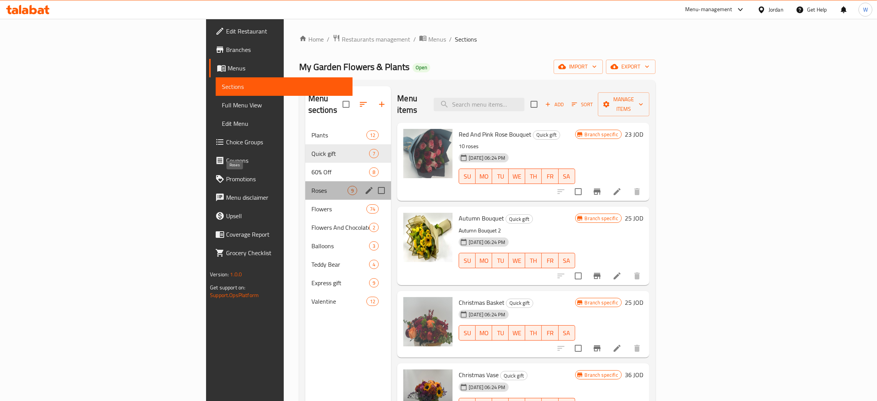
click at [311, 186] on span "Roses" at bounding box center [329, 190] width 37 height 9
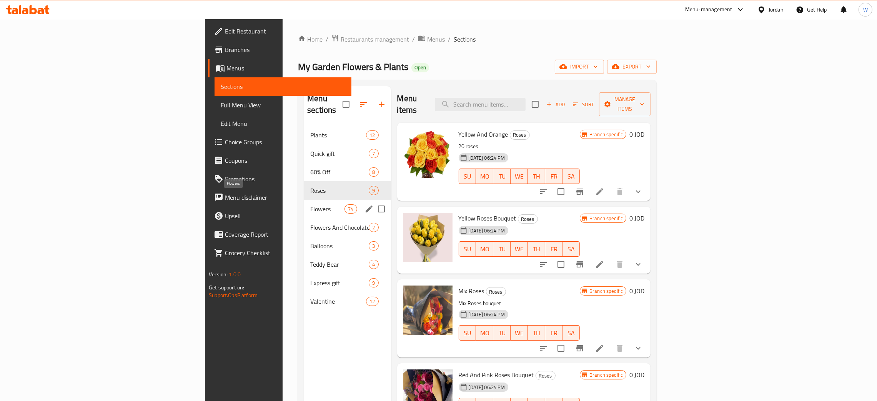
drag, startPoint x: 251, startPoint y: 201, endPoint x: 250, endPoint y: 230, distance: 28.1
click at [310, 204] on span "Flowers" at bounding box center [327, 208] width 34 height 9
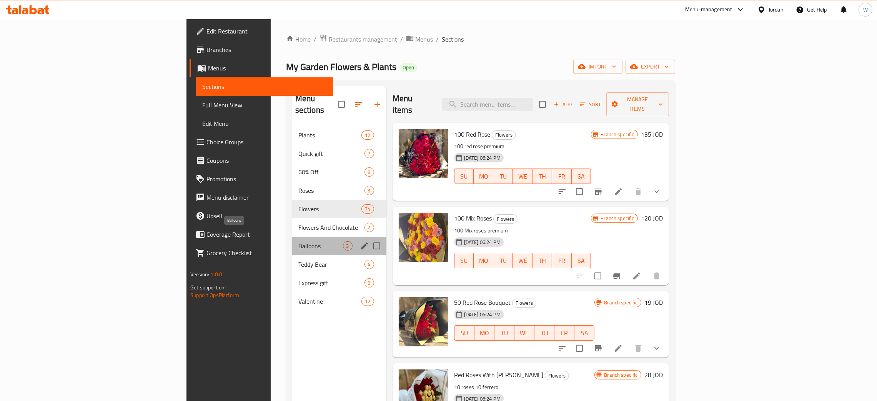
click at [298, 241] on span "Balloons" at bounding box center [320, 245] width 45 height 9
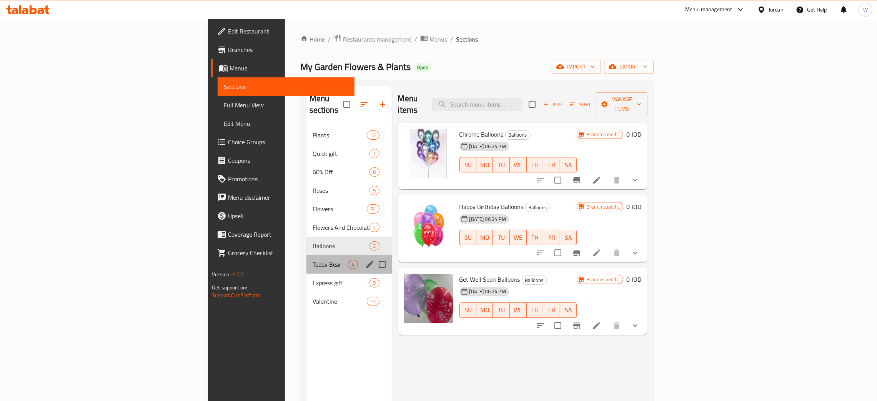
click at [306, 258] on div "Teddy Bear 4" at bounding box center [348, 264] width 85 height 18
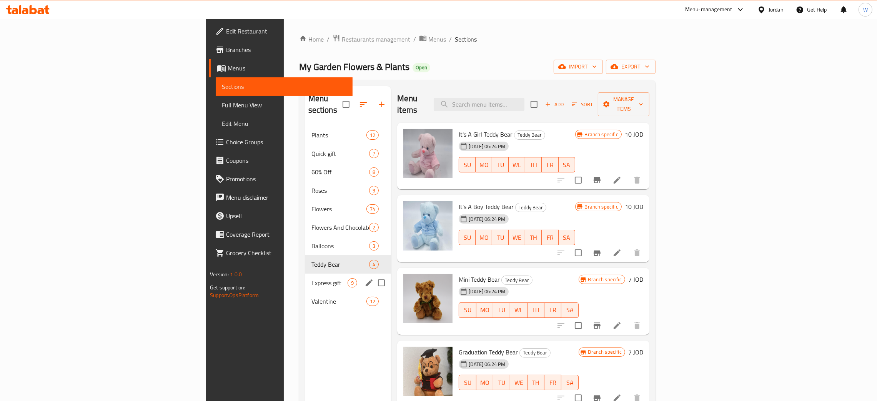
click at [311, 267] on span "Express gift" at bounding box center [329, 282] width 37 height 9
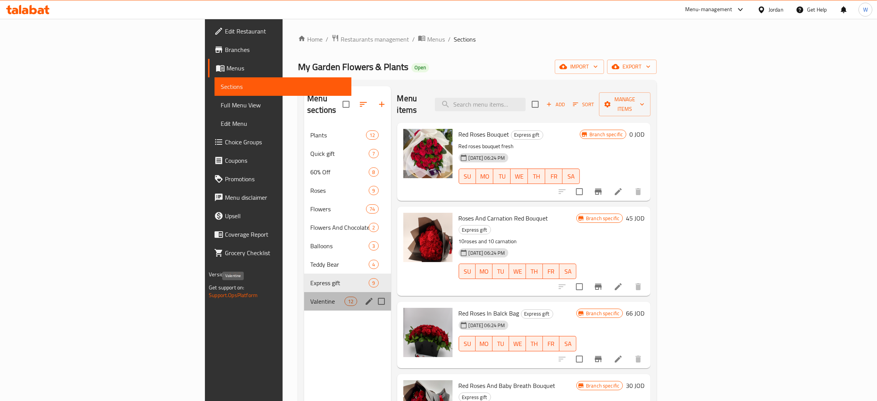
click at [310, 267] on span "Valentine" at bounding box center [327, 300] width 34 height 9
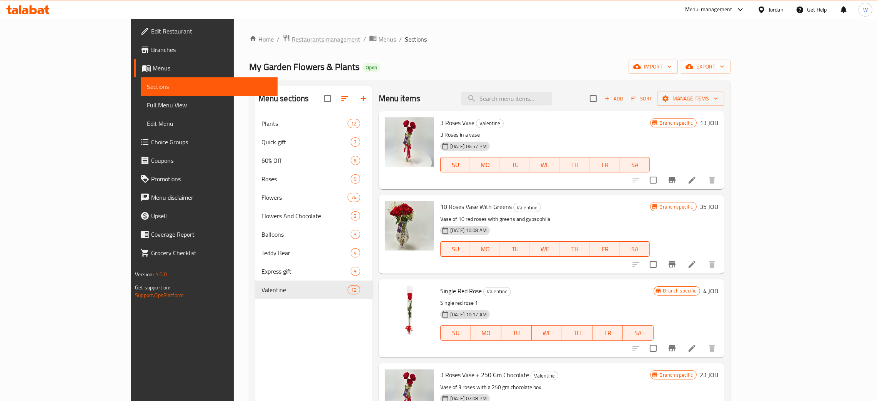
click at [292, 37] on span "Restaurants management" at bounding box center [326, 39] width 68 height 9
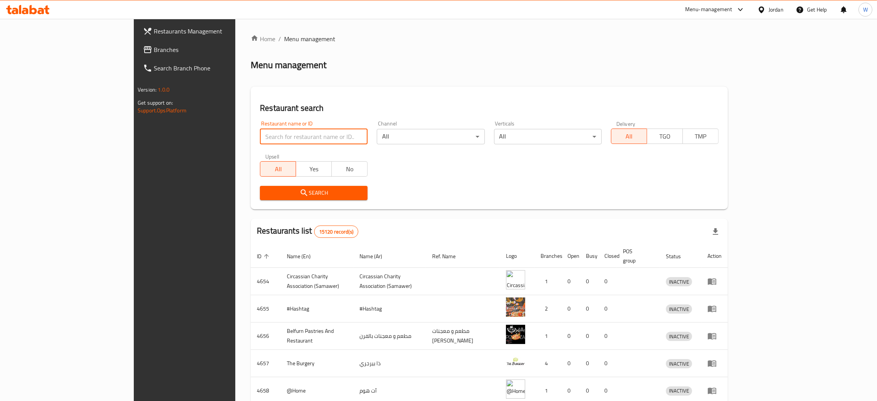
click at [280, 135] on input "search" at bounding box center [314, 136] width 108 height 15
paste input "Roots Flowers"
type input "Roots Flowers"
click button "Search" at bounding box center [314, 193] width 108 height 14
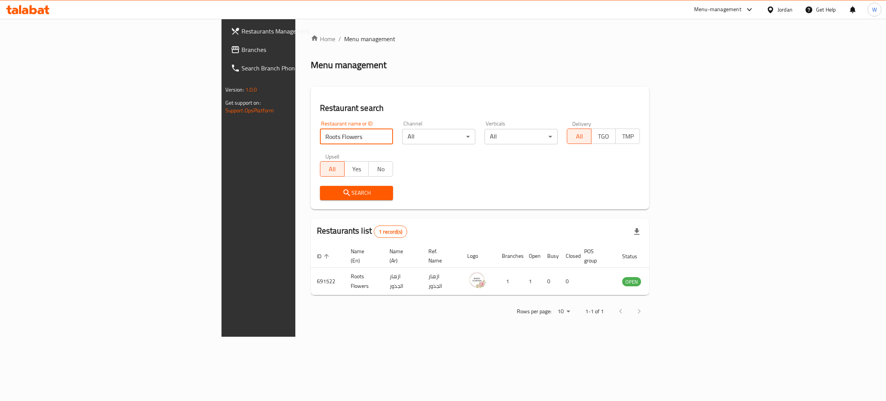
click at [328, 136] on input "Roots Flowers" at bounding box center [356, 136] width 73 height 15
type input "b"
click button "Search" at bounding box center [356, 193] width 73 height 14
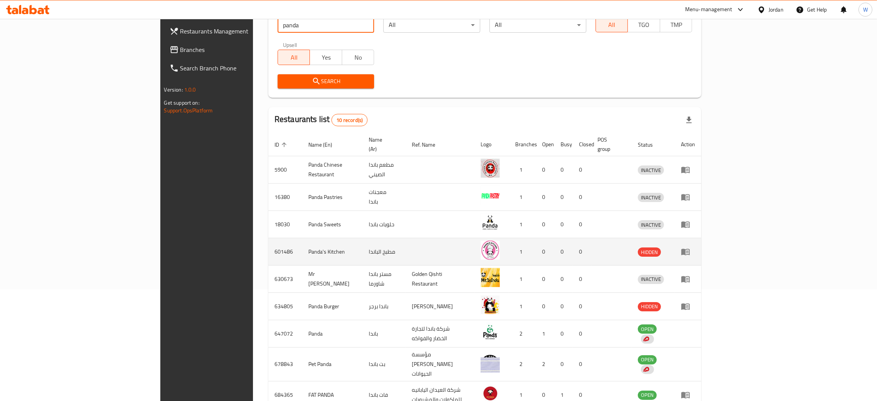
scroll to position [115, 0]
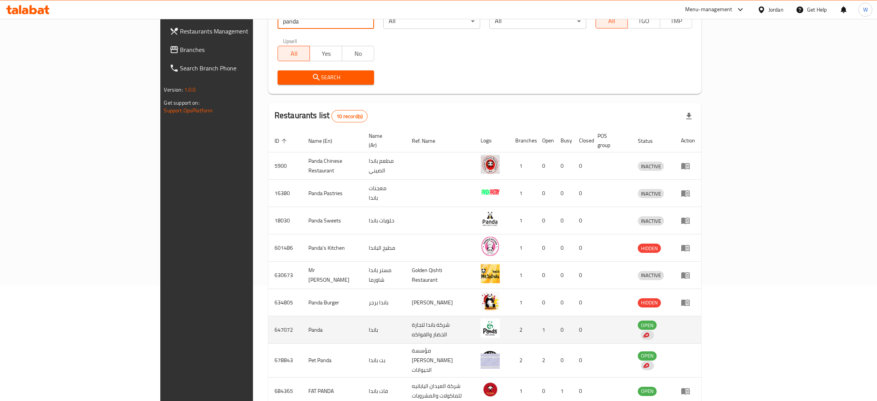
click at [451, 267] on td "شركة باندا لتجارة الخضار والفواكه" at bounding box center [440, 329] width 69 height 27
click at [302, 267] on td "Panda" at bounding box center [332, 329] width 61 height 27
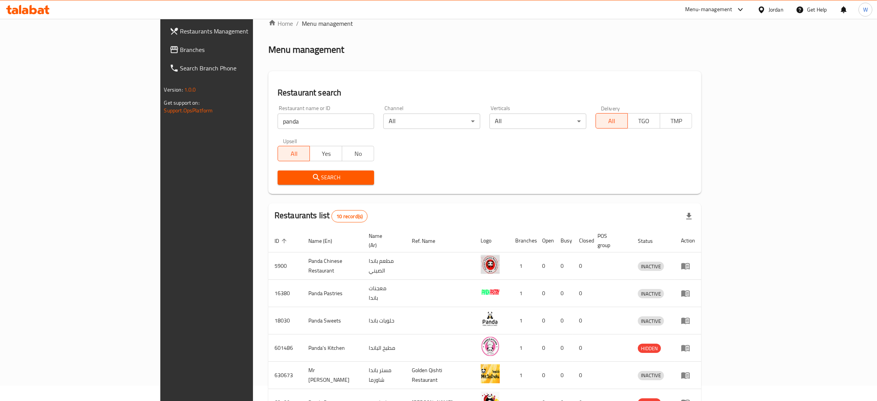
scroll to position [0, 0]
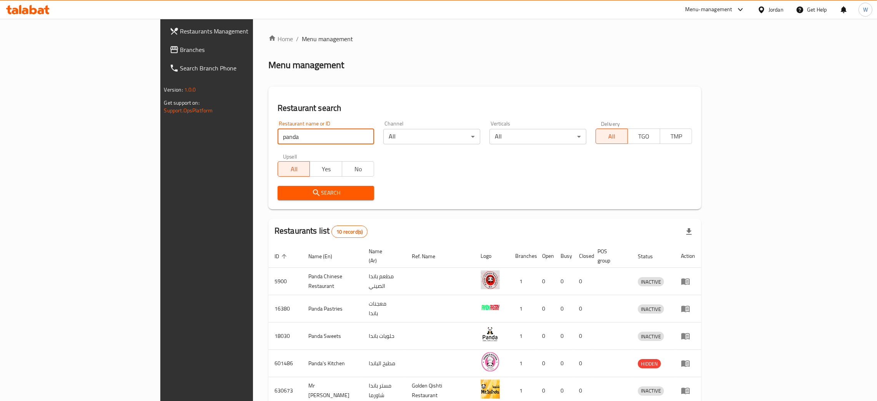
drag, startPoint x: 216, startPoint y: 136, endPoint x: 107, endPoint y: 136, distance: 110.0
click at [160, 138] on div "Restaurants Management Branches Search Branch Phone Version: 1.0.0 Get support …" at bounding box center [438, 304] width 557 height 570
paste input "Roots Flowers"
type input "Roots Flowers"
click button "Search" at bounding box center [326, 193] width 97 height 14
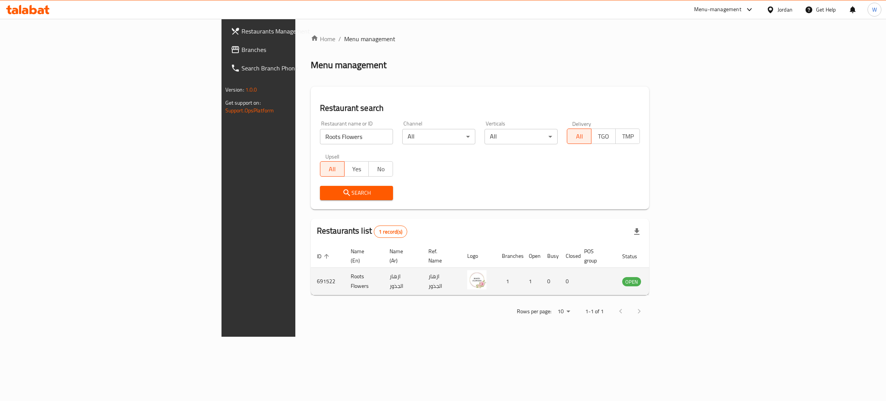
click at [590, 267] on icon "enhanced table" at bounding box center [667, 280] width 9 height 9
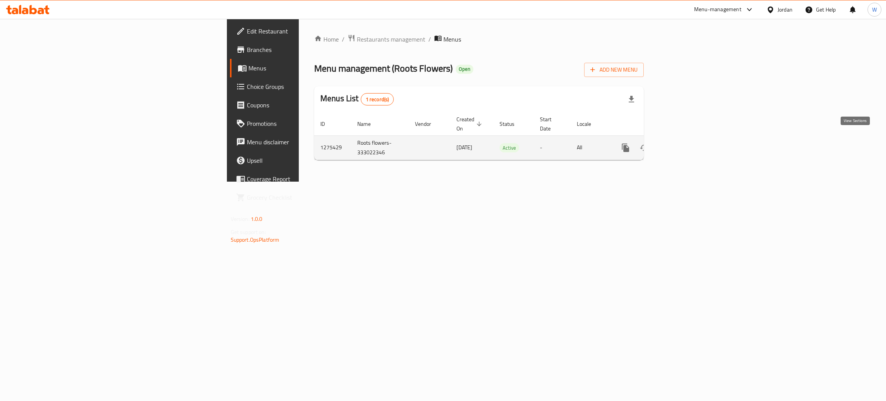
click at [590, 144] on icon "enhanced table" at bounding box center [681, 147] width 7 height 7
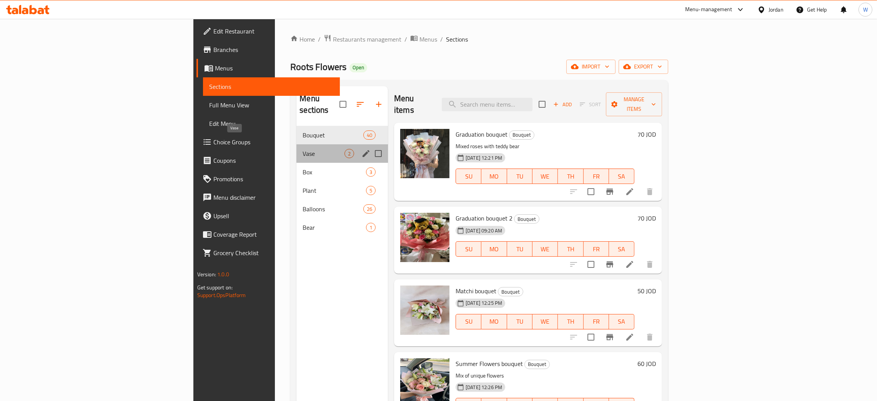
click at [303, 149] on span "Vase" at bounding box center [324, 153] width 42 height 9
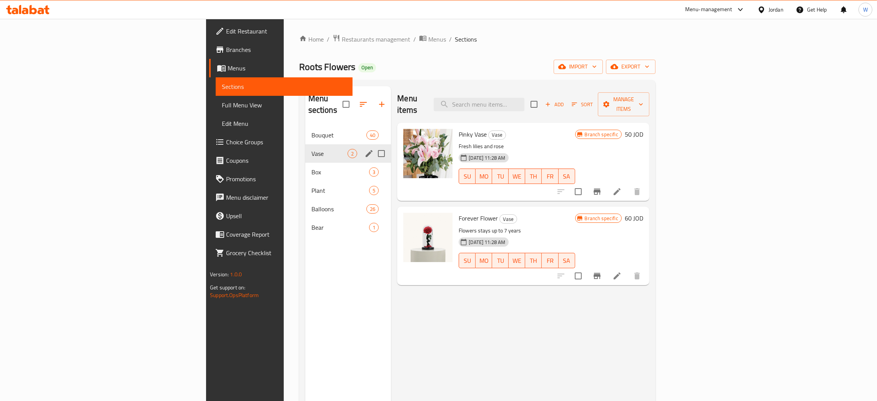
click at [305, 144] on div "Vase 2" at bounding box center [348, 153] width 86 height 18
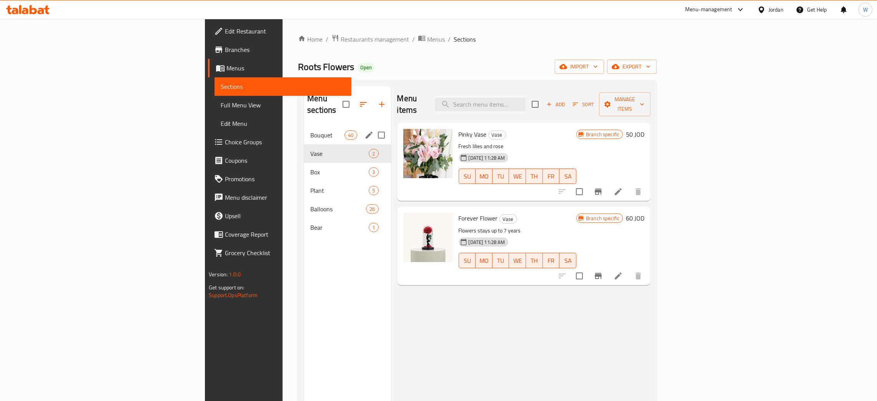
click at [304, 128] on div "Bouquet 40" at bounding box center [347, 135] width 87 height 18
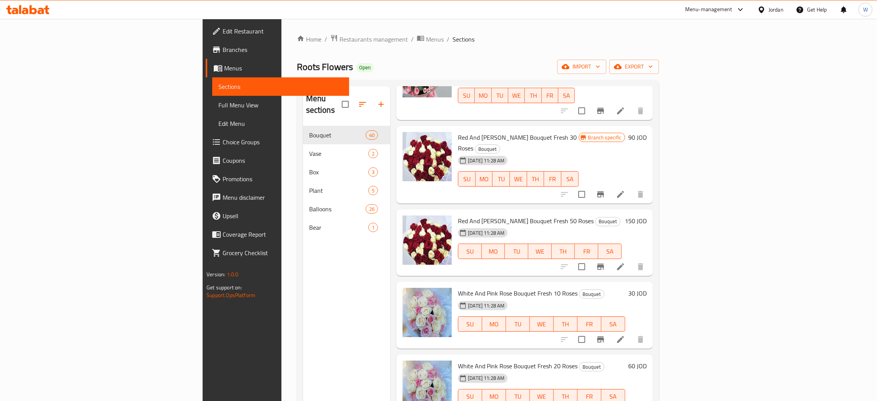
scroll to position [1615, 0]
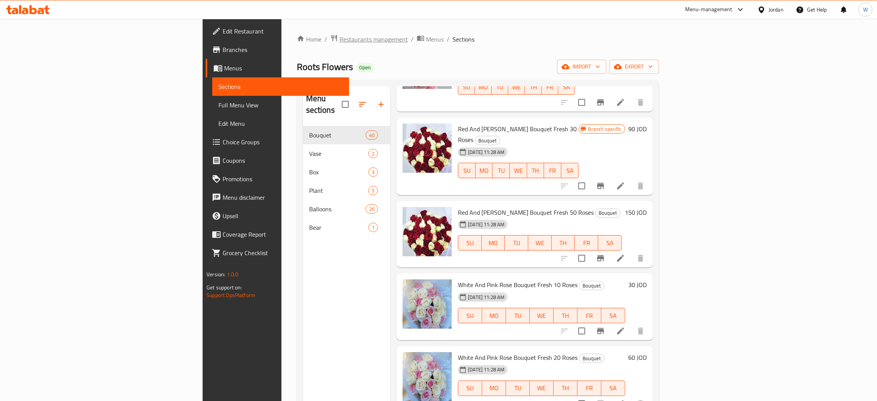
click at [340, 43] on span "Restaurants management" at bounding box center [374, 39] width 68 height 9
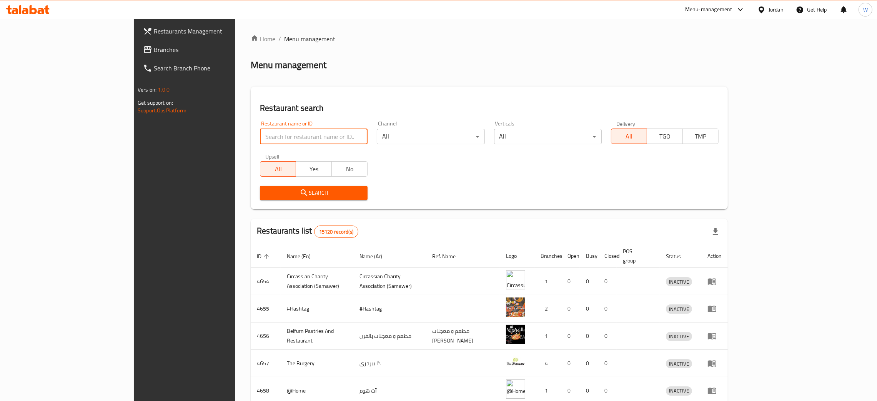
click at [260, 140] on input "search" at bounding box center [314, 136] width 108 height 15
paste input "Roseline Flowers"
type input "Roseline Flowers"
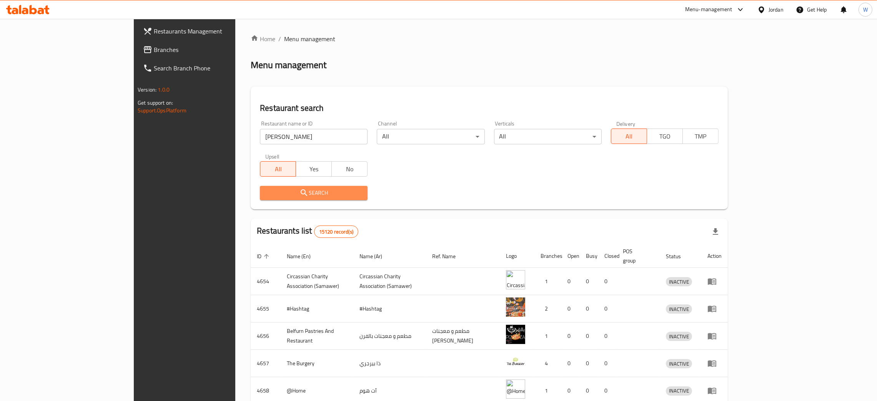
click at [277, 192] on span "Search" at bounding box center [313, 193] width 95 height 10
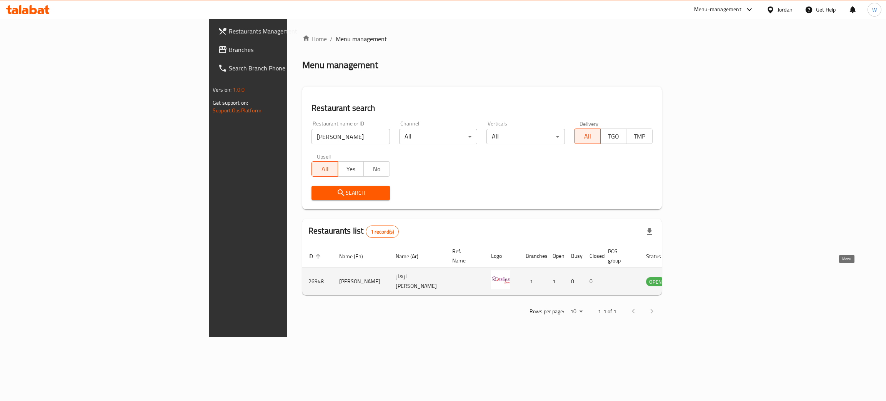
click at [590, 267] on icon "enhanced table" at bounding box center [691, 281] width 8 height 7
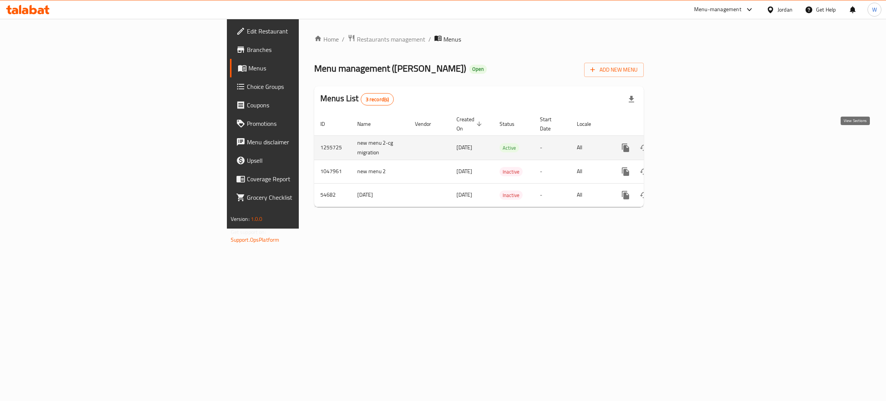
click at [590, 143] on icon "enhanced table" at bounding box center [680, 147] width 9 height 9
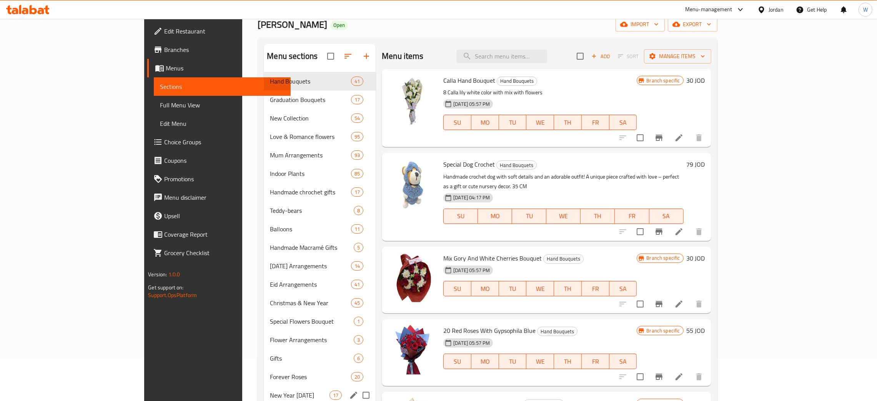
scroll to position [108, 0]
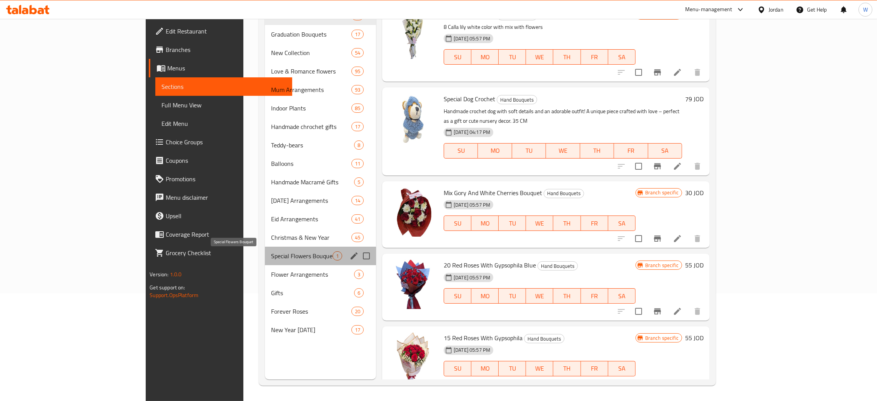
click at [271, 251] on span "Special Flowers Bouquet" at bounding box center [302, 255] width 62 height 9
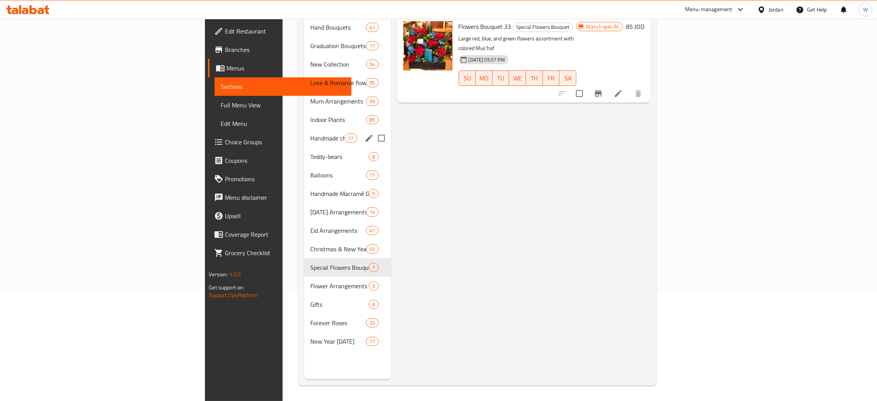
click at [304, 129] on div "Handmade chrochet gifts 17" at bounding box center [347, 138] width 87 height 18
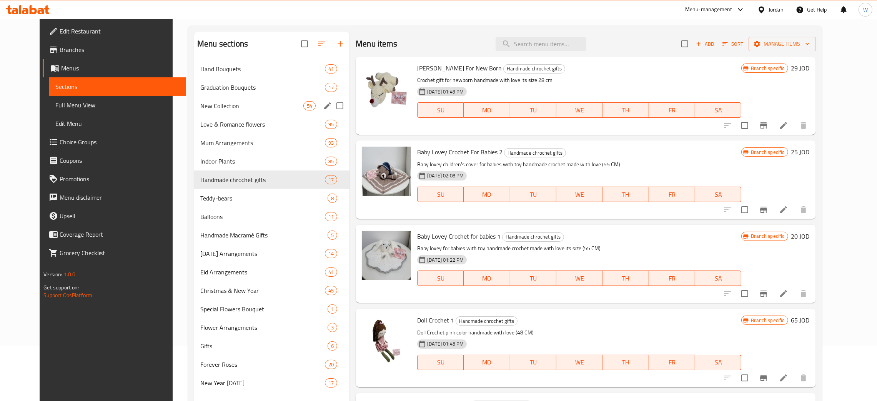
scroll to position [51, 0]
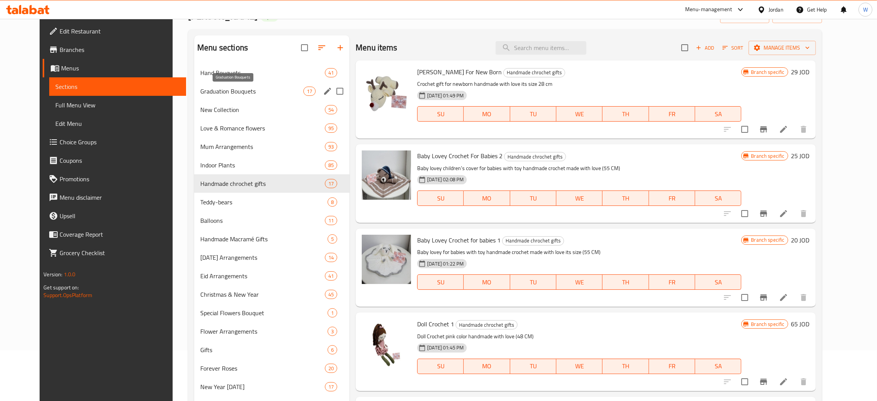
click at [218, 88] on span "Graduation Bouquets" at bounding box center [251, 91] width 103 height 9
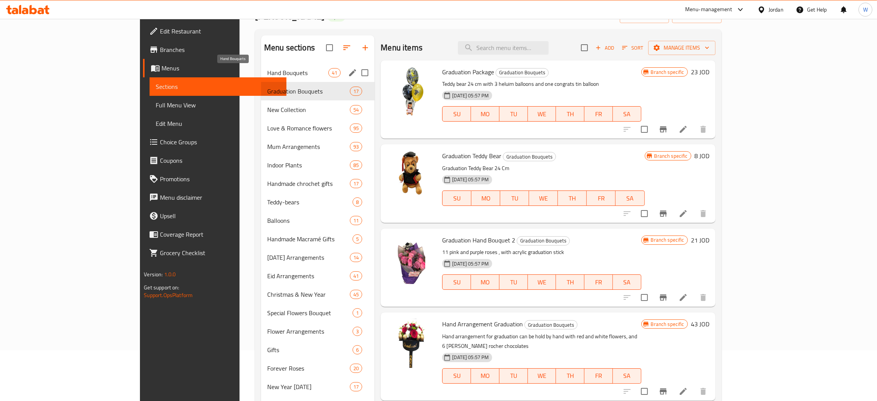
click at [267, 75] on span "Hand Bouquets" at bounding box center [297, 72] width 61 height 9
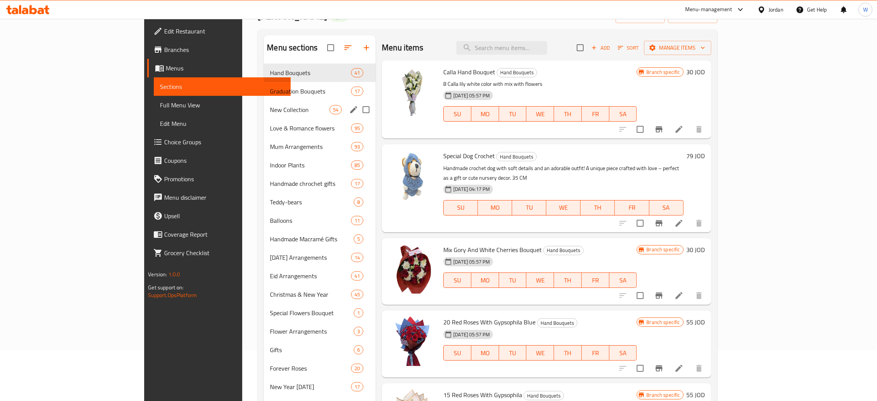
click at [264, 121] on div "Love & Romance flowers 95" at bounding box center [320, 128] width 112 height 18
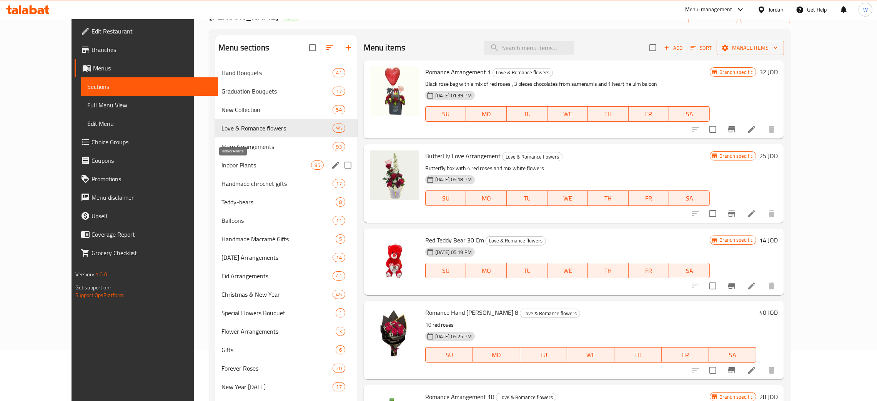
click at [221, 163] on span "Indoor Plants" at bounding box center [266, 164] width 90 height 9
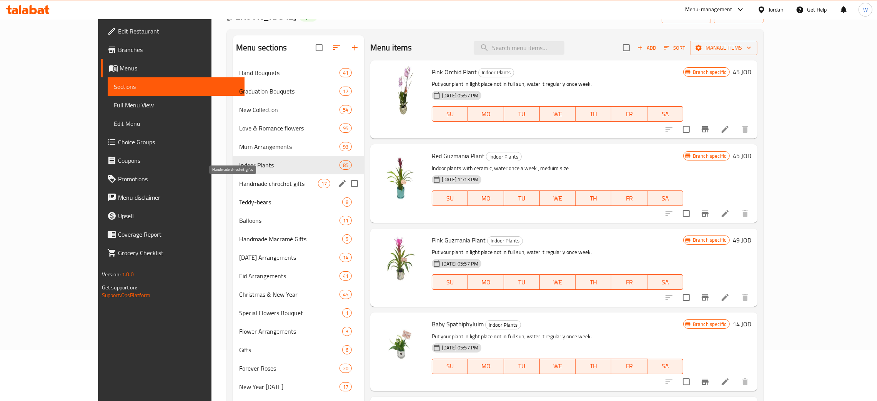
click at [239, 182] on span "Handmade chrochet gifts" at bounding box center [278, 183] width 79 height 9
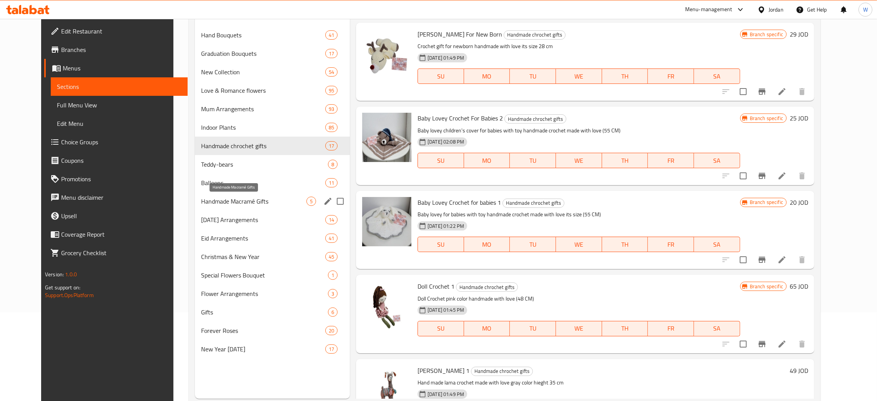
scroll to position [108, 0]
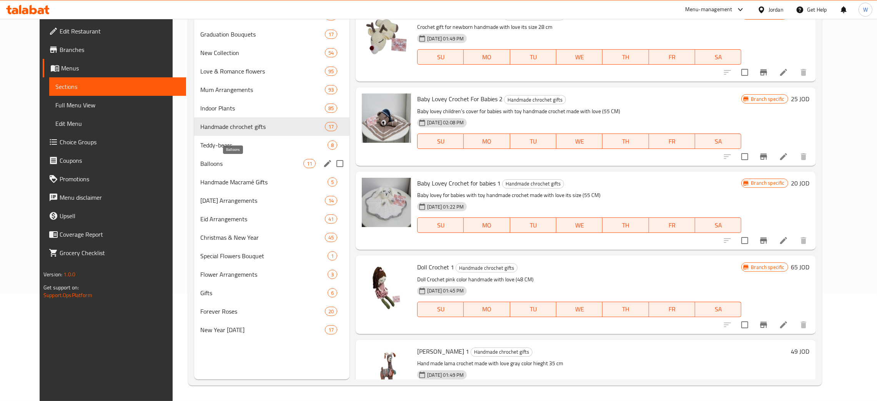
click at [213, 165] on span "Balloons" at bounding box center [251, 163] width 103 height 9
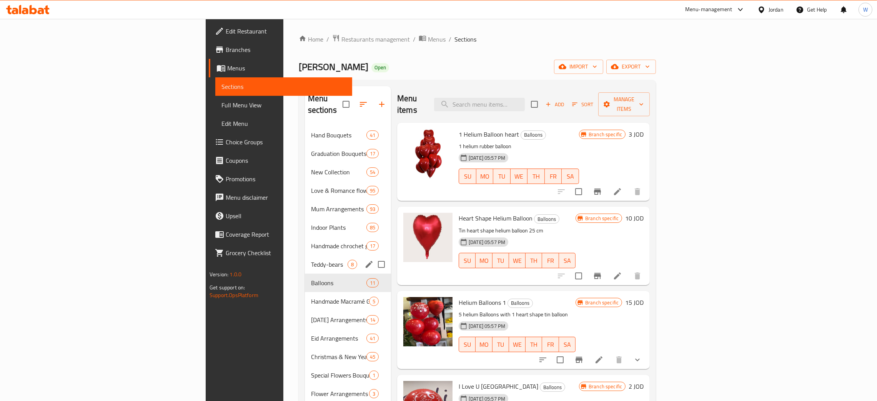
click at [311, 260] on span "Teddy-bears" at bounding box center [329, 264] width 37 height 9
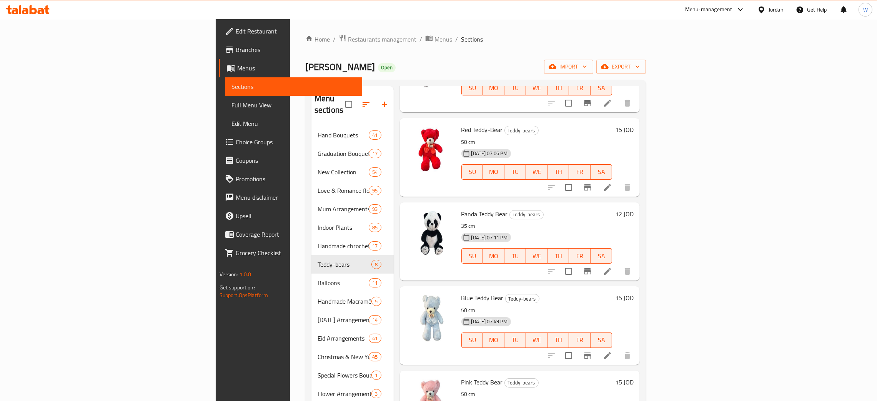
scroll to position [290, 0]
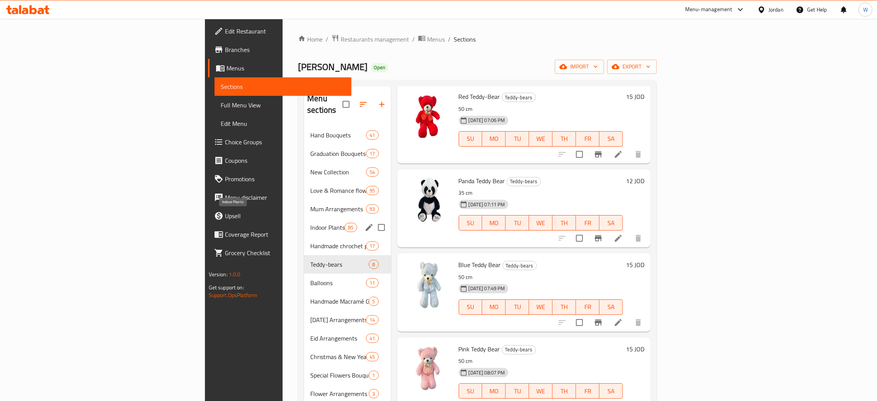
drag, startPoint x: 222, startPoint y: 212, endPoint x: 216, endPoint y: 193, distance: 20.3
click at [310, 223] on span "Indoor Plants" at bounding box center [327, 227] width 34 height 9
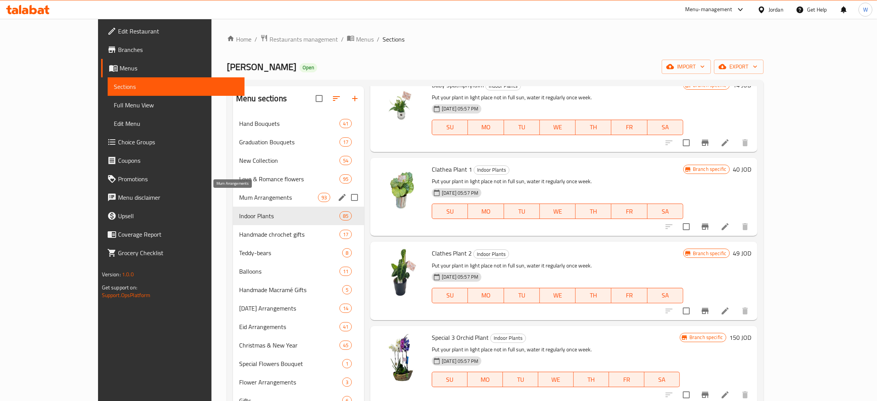
click at [239, 193] on span "Mum Arrangements" at bounding box center [278, 197] width 79 height 9
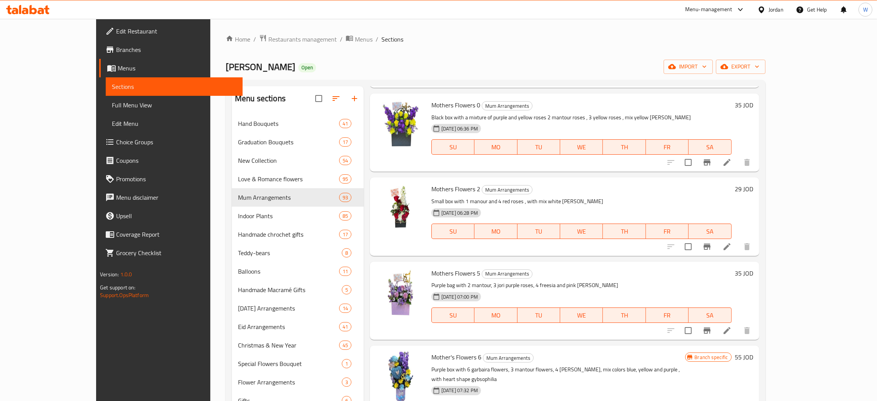
scroll to position [1, 0]
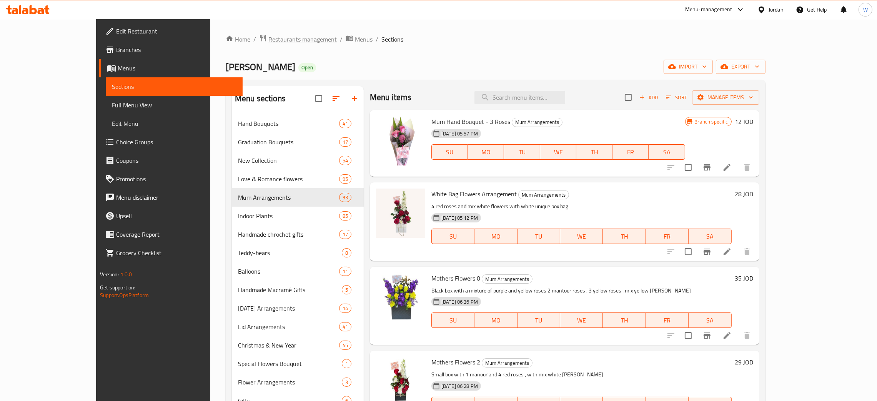
click at [268, 36] on span "Restaurants management" at bounding box center [302, 39] width 68 height 9
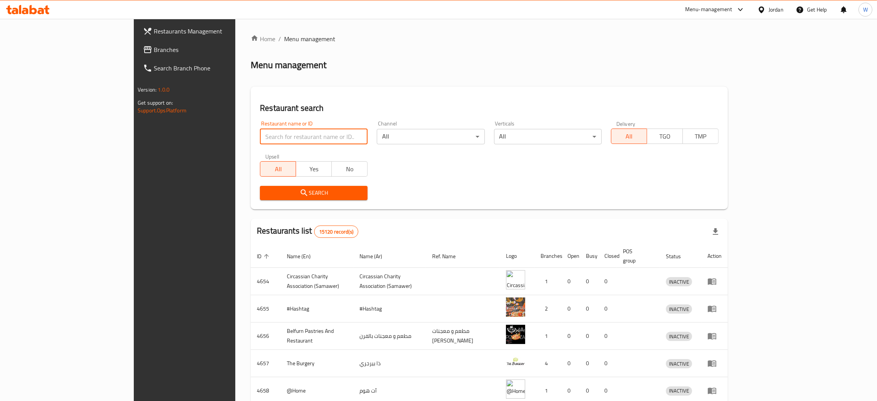
click at [260, 138] on input "search" at bounding box center [314, 136] width 108 height 15
paste input "BLOOMS FLOWERS & CHOCOLATES"
type input "BLOOMS FLOWERS & CHOCOLATES"
click button "Search" at bounding box center [314, 193] width 108 height 14
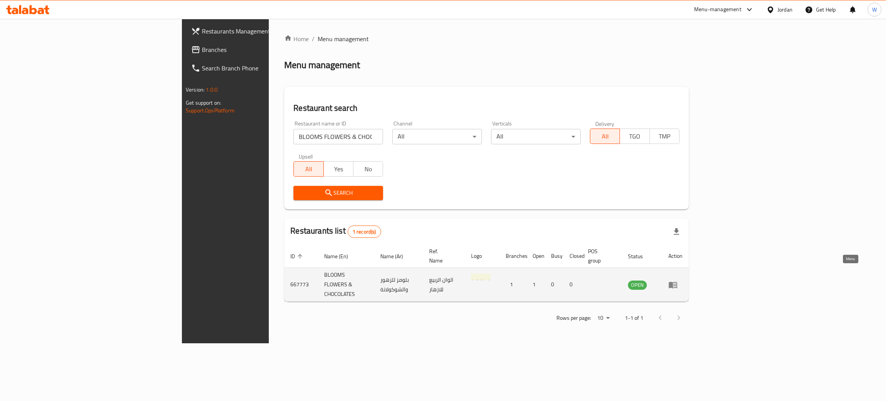
click at [590, 267] on icon "enhanced table" at bounding box center [673, 284] width 8 height 7
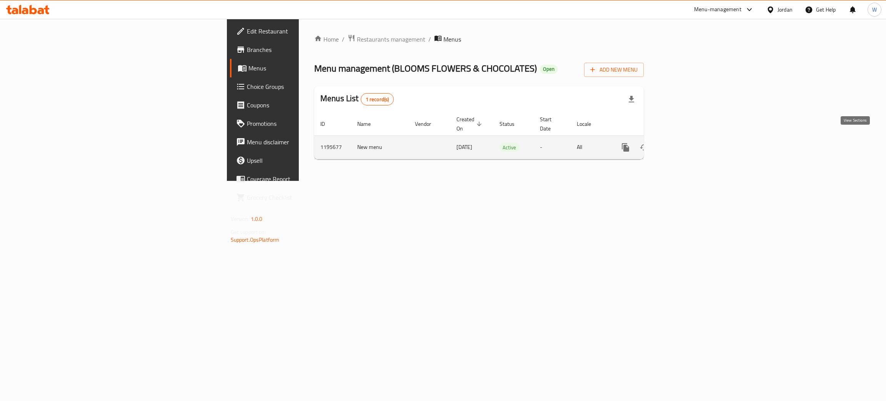
click at [590, 145] on link "enhanced table" at bounding box center [681, 147] width 18 height 18
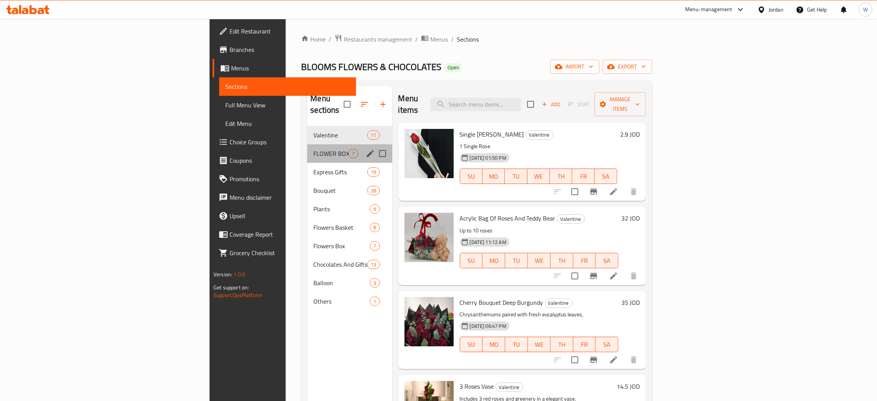
click at [307, 149] on div "FLOWER BOXES 7" at bounding box center [349, 153] width 85 height 18
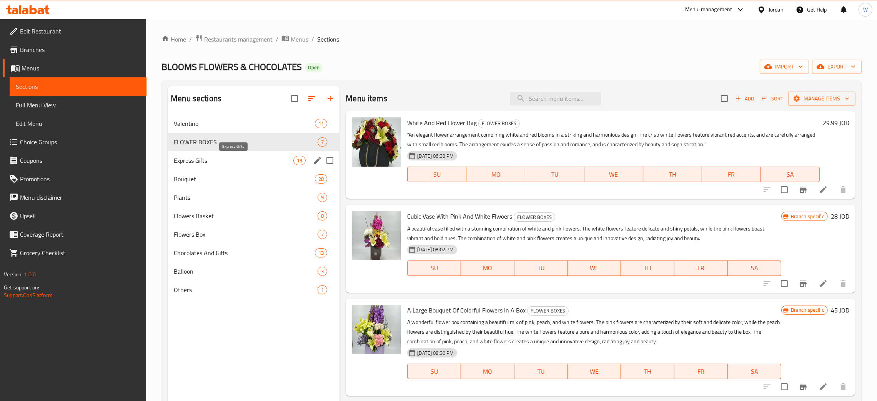
click at [220, 161] on span "Express Gifts" at bounding box center [234, 160] width 120 height 9
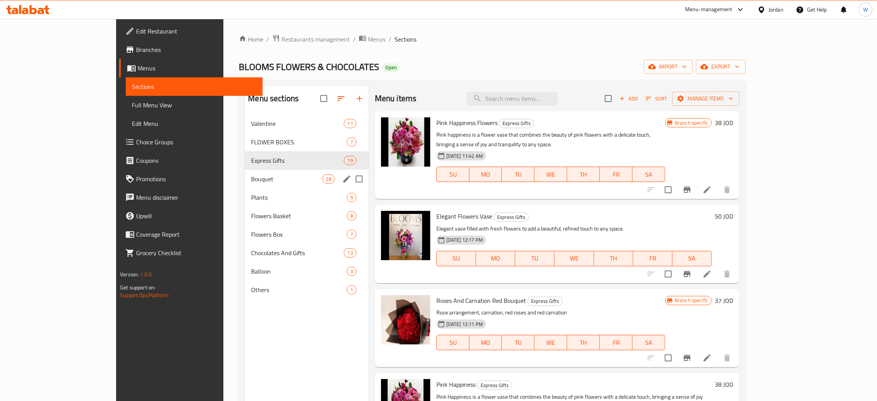
click at [245, 174] on div "Bouquet 28" at bounding box center [306, 179] width 123 height 18
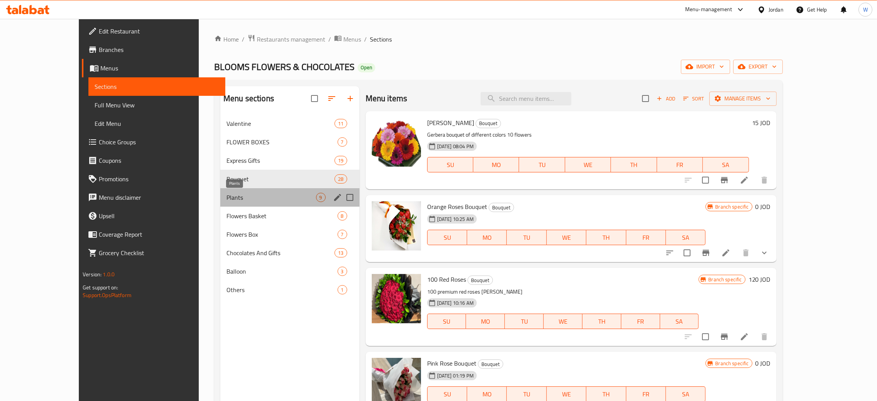
click at [226, 195] on span "Plants" at bounding box center [271, 197] width 90 height 9
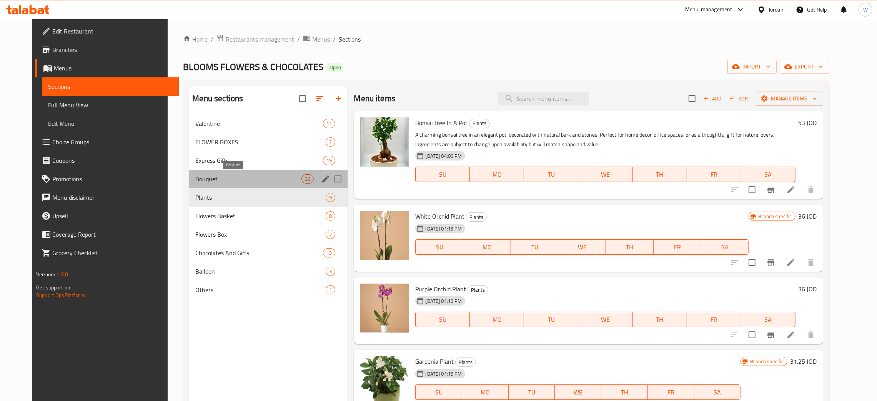
click at [214, 175] on span "Bouquet" at bounding box center [248, 178] width 106 height 9
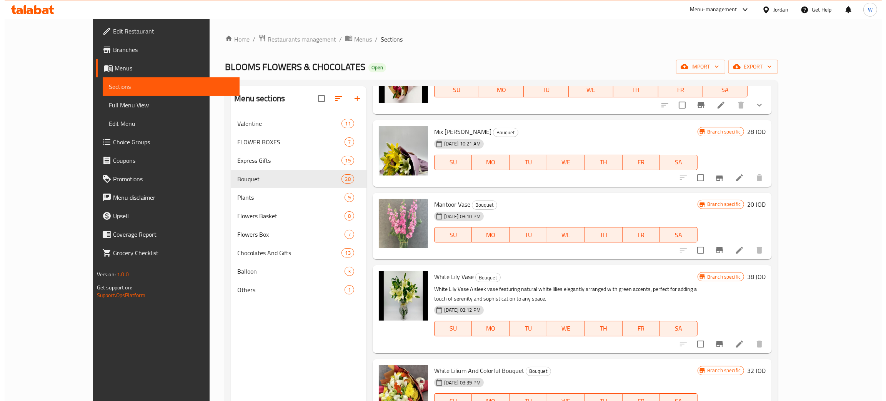
scroll to position [461, 0]
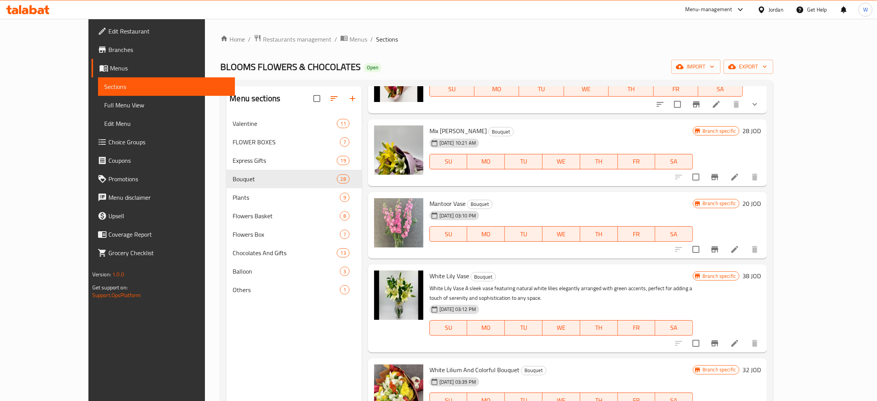
click at [110, 70] on span "Menus" at bounding box center [169, 67] width 119 height 9
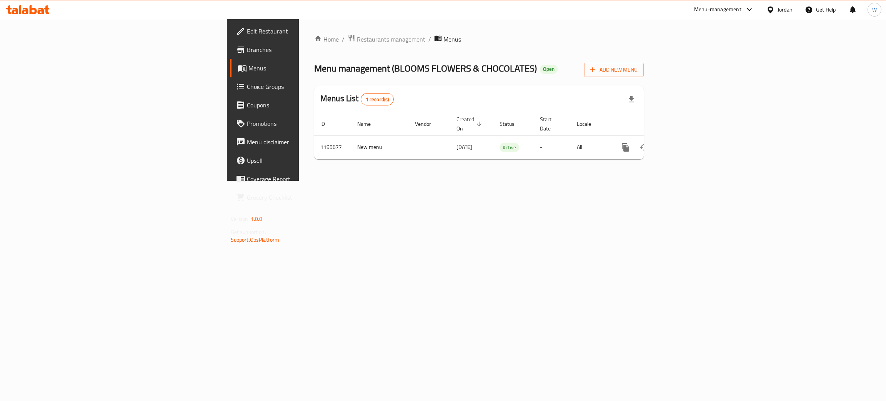
click at [247, 48] on span "Branches" at bounding box center [308, 49] width 122 height 9
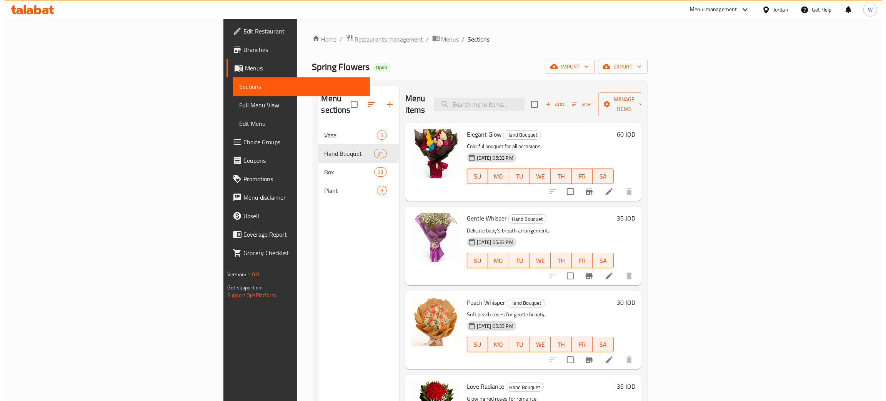
scroll to position [38, 0]
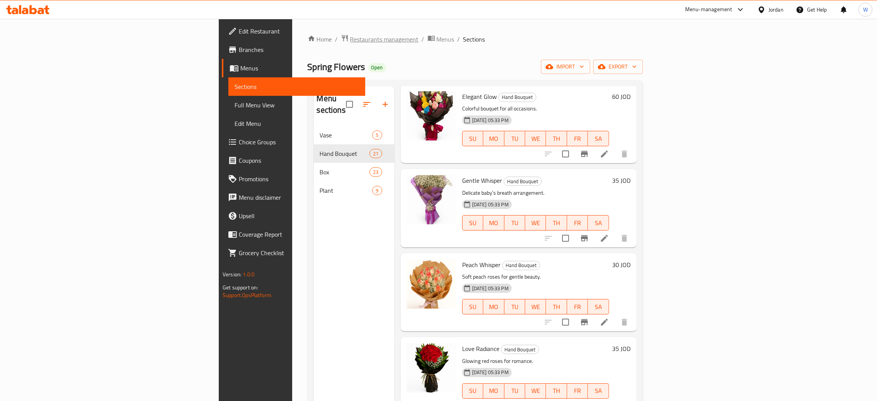
click at [350, 39] on span "Restaurants management" at bounding box center [384, 39] width 68 height 9
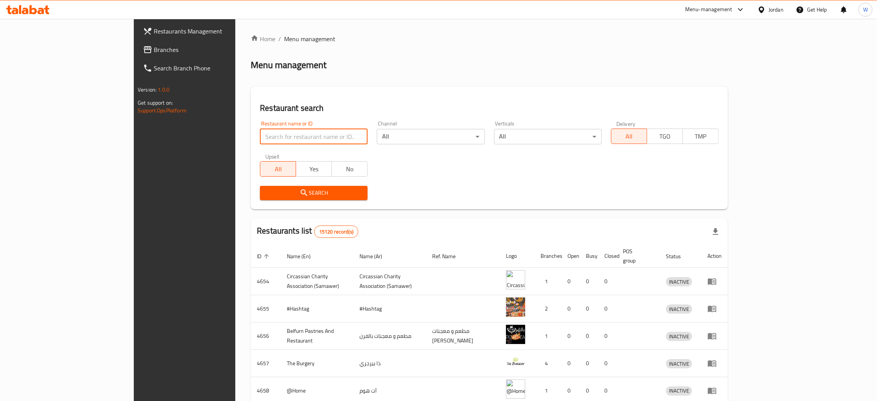
click at [260, 137] on input "search" at bounding box center [314, 136] width 108 height 15
type input "ard al karam"
click button "Search" at bounding box center [314, 193] width 108 height 14
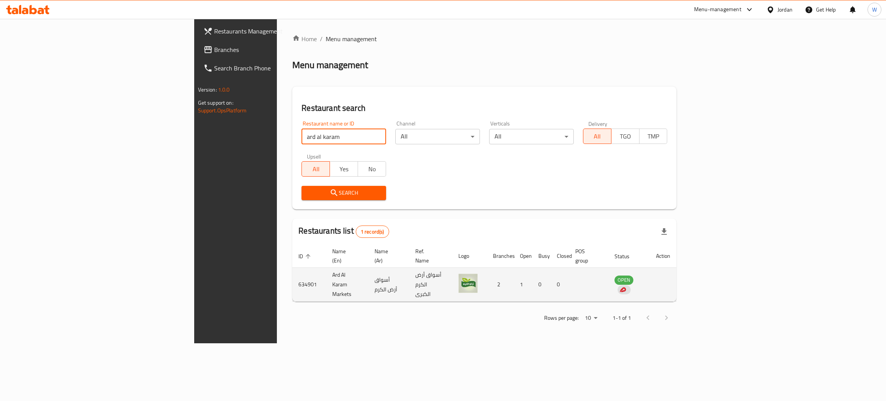
click at [326, 274] on td "Ard Al Karam Markets" at bounding box center [347, 285] width 42 height 34
copy td "Ard Al Karam Markets"
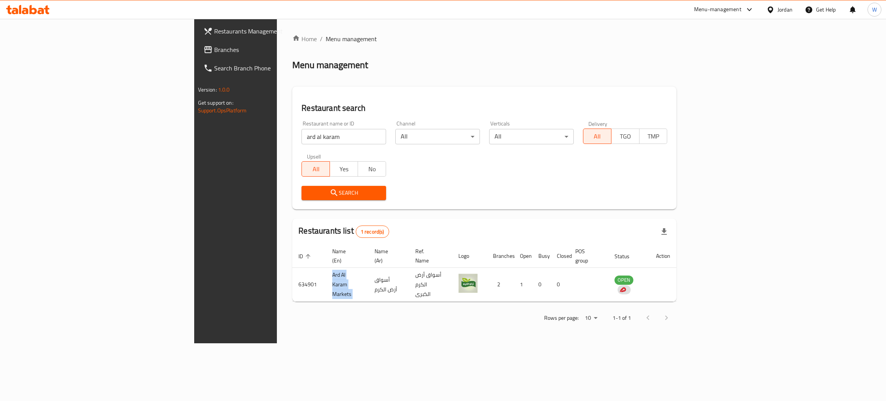
click at [214, 54] on span "Branches" at bounding box center [275, 49] width 122 height 9
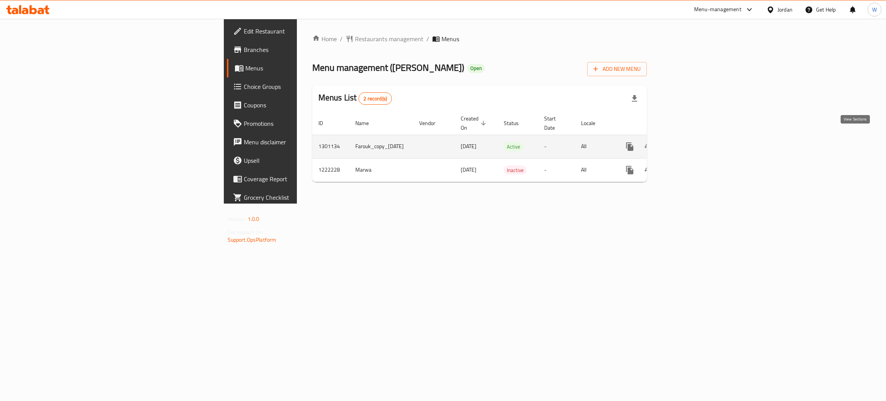
click at [690, 142] on icon "enhanced table" at bounding box center [685, 146] width 9 height 9
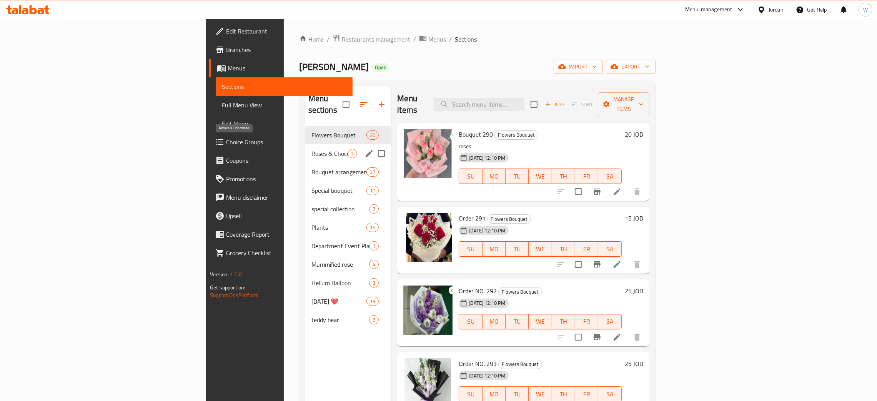
click at [311, 149] on span "Roses & Chocolate" at bounding box center [329, 153] width 37 height 9
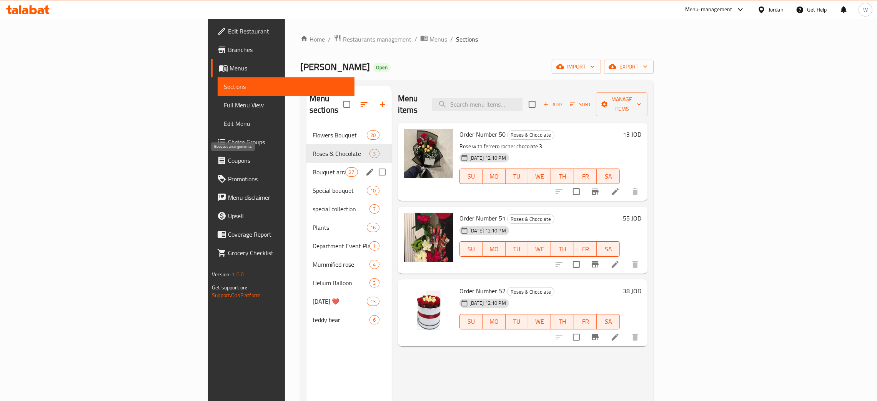
click at [313, 167] on span "Bouquet arrangements" at bounding box center [329, 171] width 33 height 9
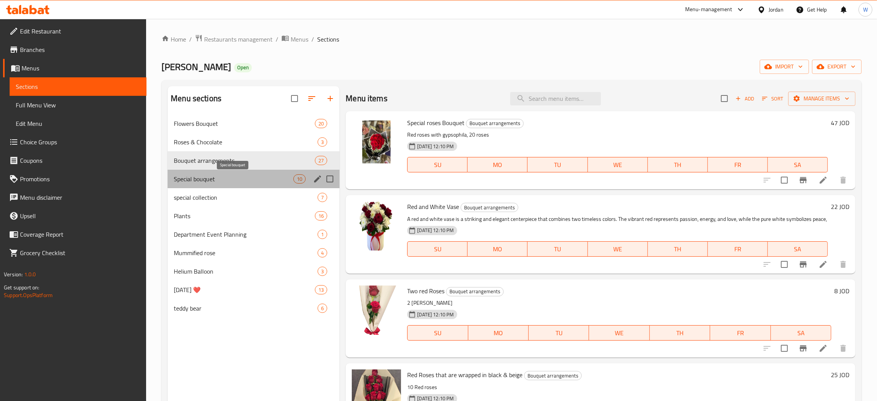
click at [205, 179] on span "Special bouquet" at bounding box center [234, 178] width 120 height 9
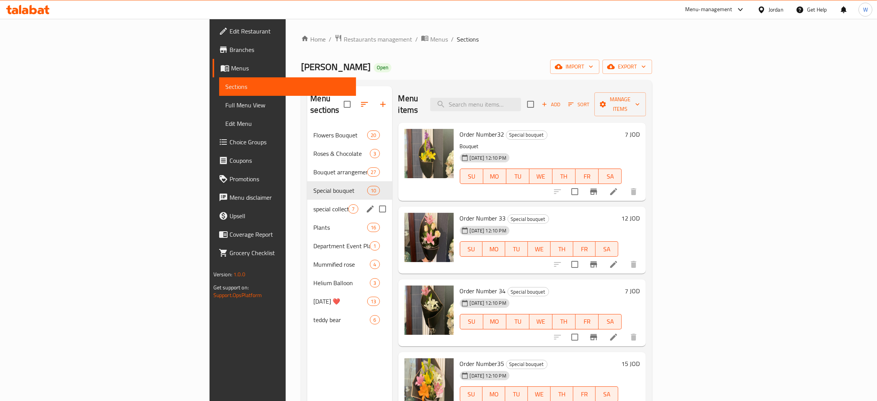
click at [313, 204] on span "special collection" at bounding box center [330, 208] width 35 height 9
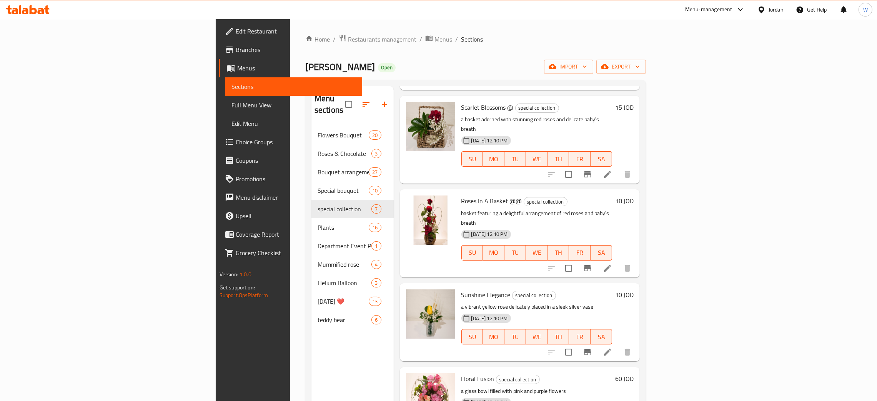
scroll to position [206, 0]
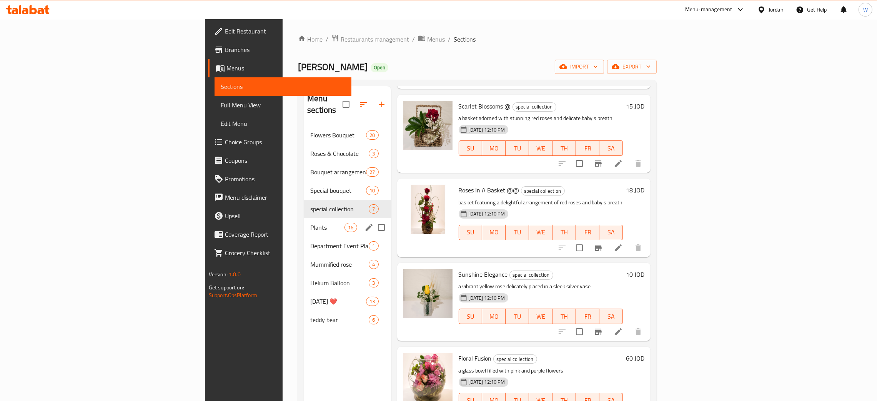
click at [310, 223] on span "Plants" at bounding box center [327, 227] width 34 height 9
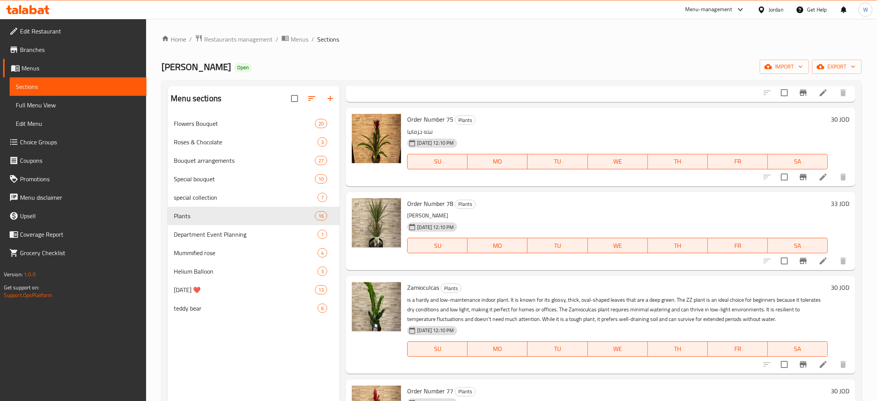
scroll to position [436, 0]
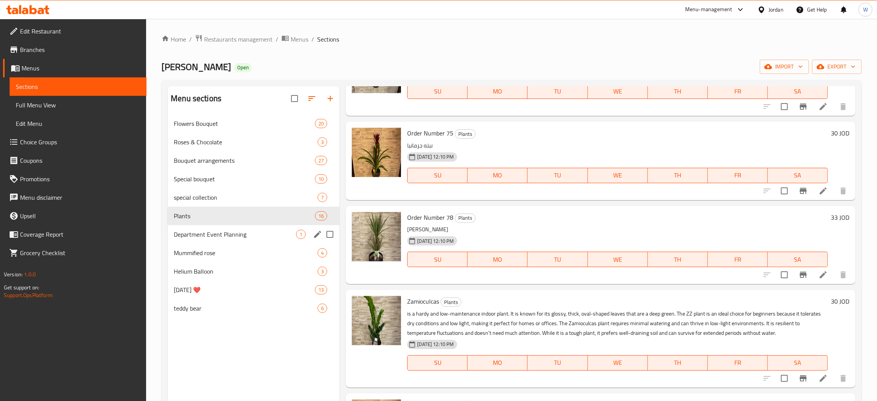
click at [223, 243] on div "Department Event Planning 1" at bounding box center [254, 234] width 172 height 18
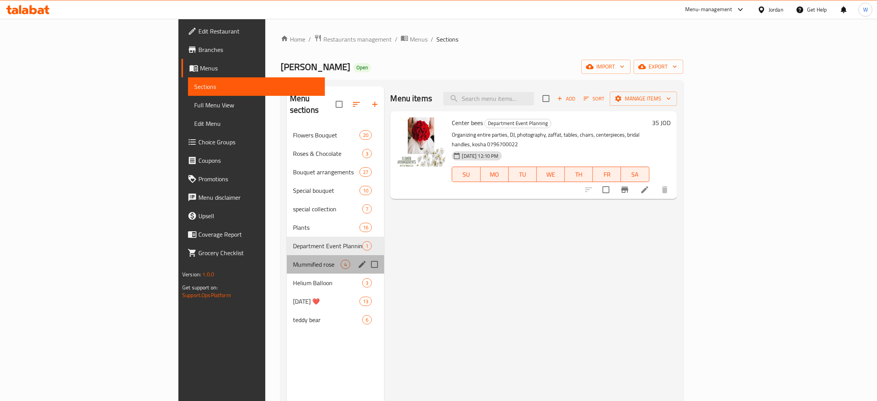
click at [287, 258] on div "Mummified rose 4" at bounding box center [336, 264] width 98 height 18
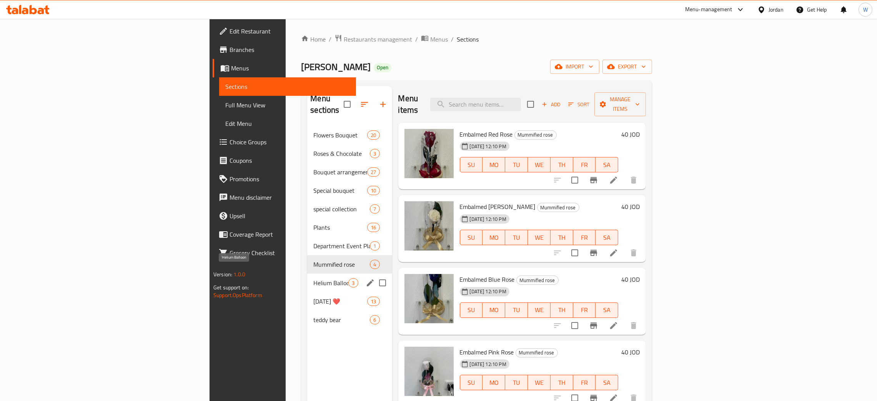
click at [313, 278] on span "Helium Balloon" at bounding box center [330, 282] width 35 height 9
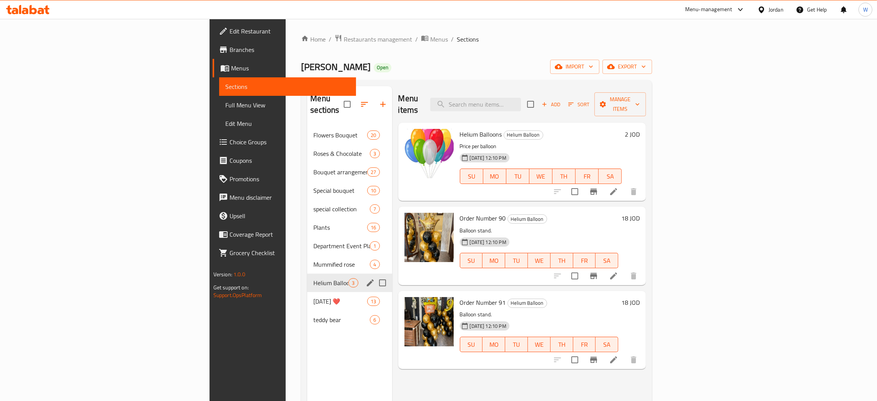
click at [307, 280] on div "Helium Balloon 3" at bounding box center [349, 282] width 85 height 18
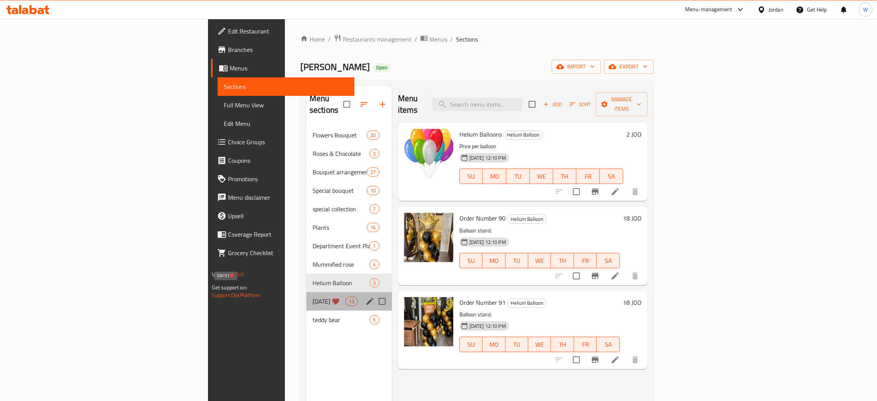
click at [313, 296] on span "[DATE] ❤️" at bounding box center [329, 300] width 33 height 9
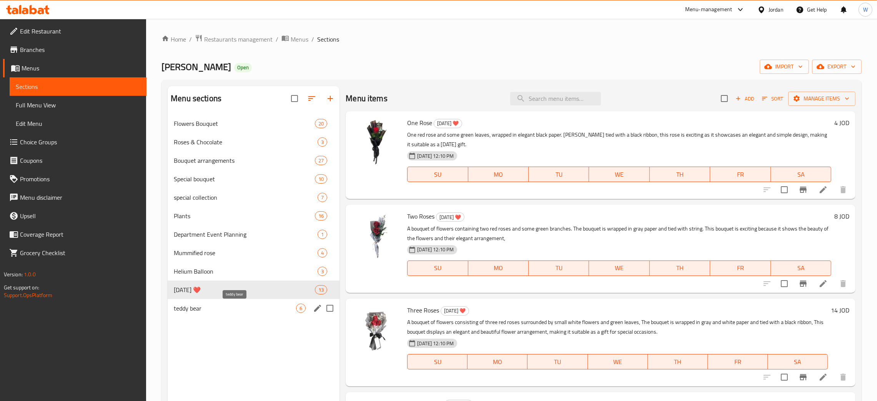
click at [225, 309] on span "teddy bear" at bounding box center [235, 307] width 122 height 9
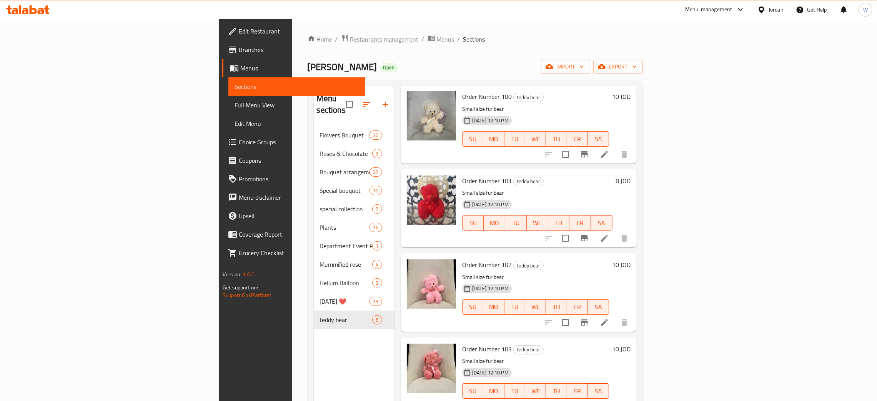
click at [350, 37] on span "Restaurants management" at bounding box center [384, 39] width 68 height 9
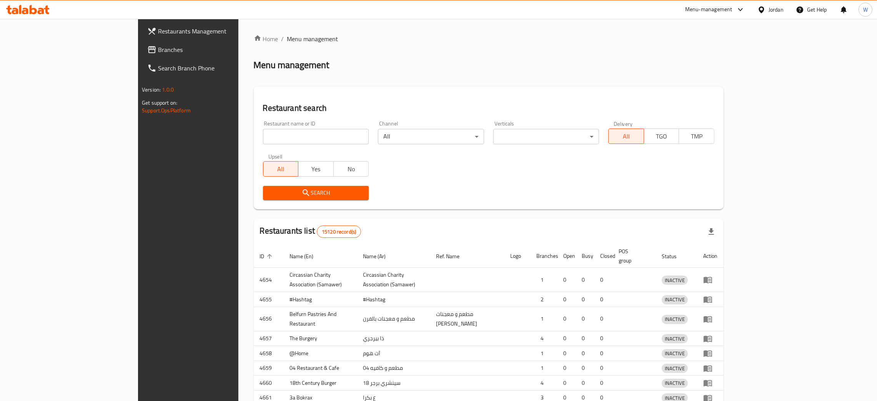
click at [246, 135] on div at bounding box center [438, 200] width 877 height 401
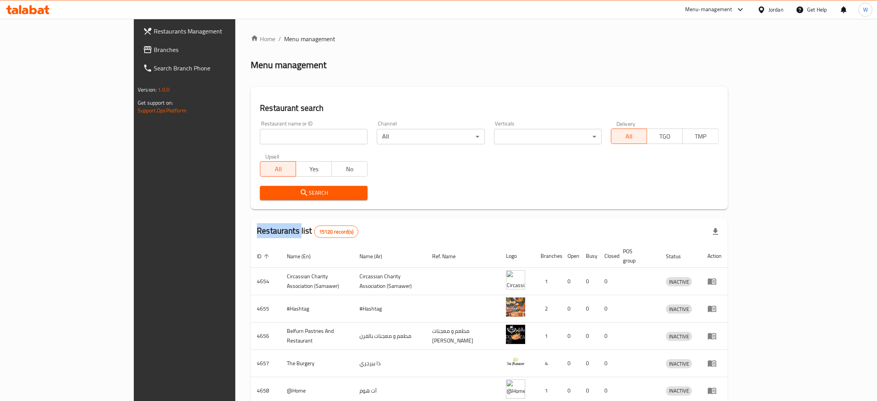
click at [251, 135] on div "Home / Menu management Menu management Restaurant search Restaurant name or ID …" at bounding box center [489, 300] width 477 height 533
click at [260, 135] on input "search" at bounding box center [314, 136] width 108 height 15
paste input "[PERSON_NAME]"
type input "[PERSON_NAME]"
click button "Search" at bounding box center [314, 193] width 108 height 14
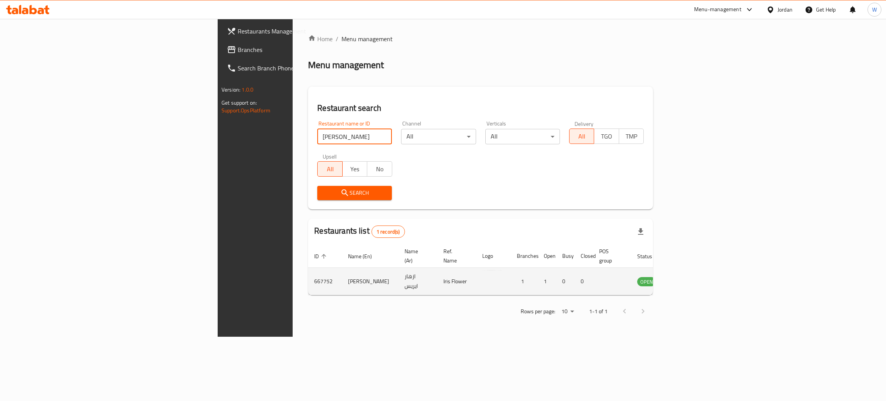
click at [686, 278] on icon "enhanced table" at bounding box center [682, 281] width 8 height 7
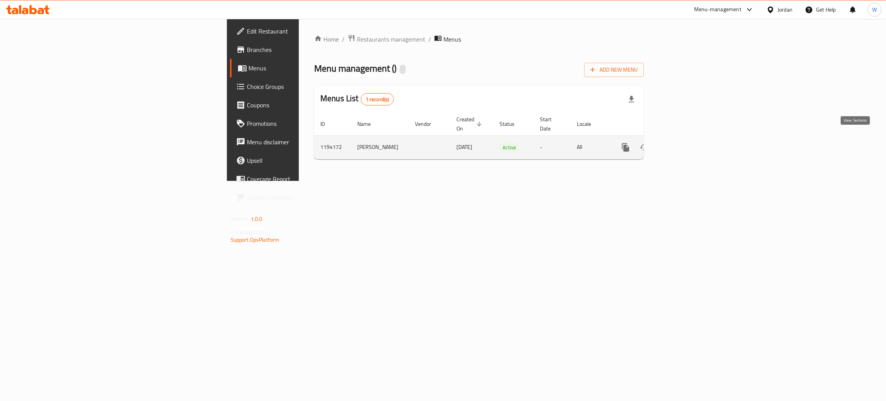
click at [686, 144] on icon "enhanced table" at bounding box center [680, 147] width 9 height 9
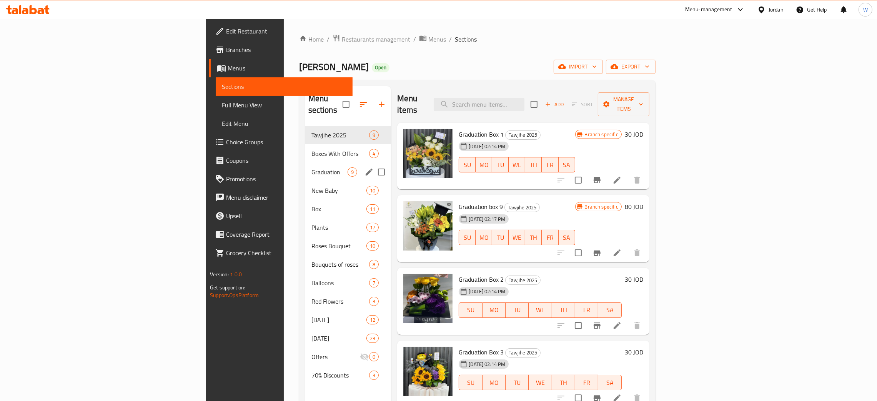
click at [305, 148] on div "Boxes With Offers 4" at bounding box center [348, 153] width 86 height 18
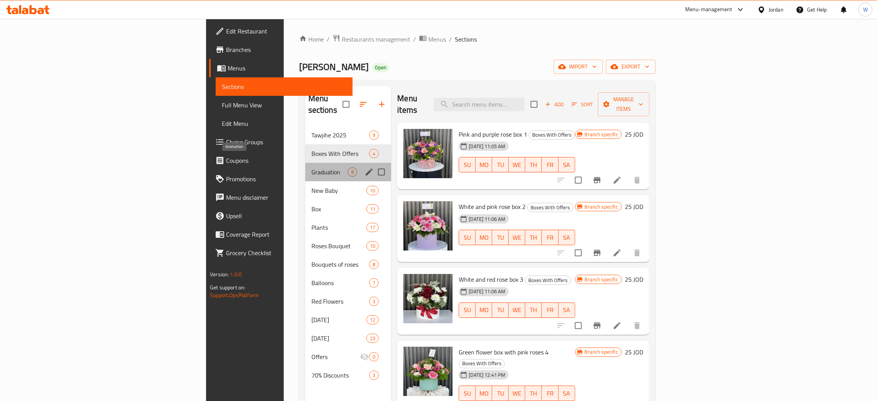
click at [311, 167] on span "Graduation" at bounding box center [329, 171] width 37 height 9
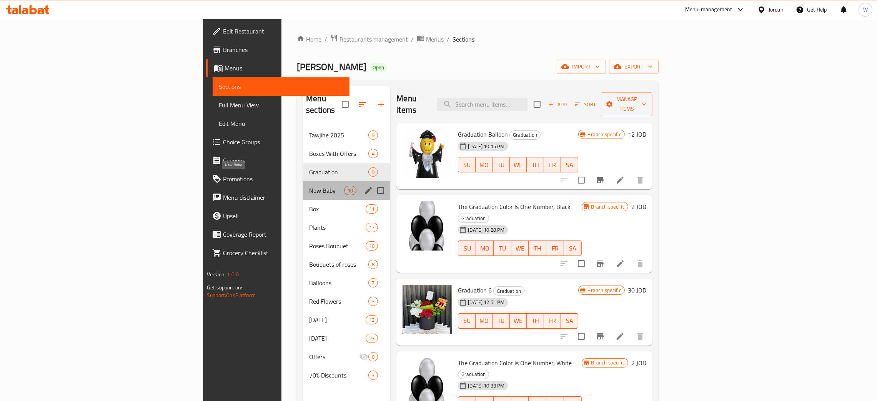
click at [309, 186] on span "New Baby" at bounding box center [326, 190] width 35 height 9
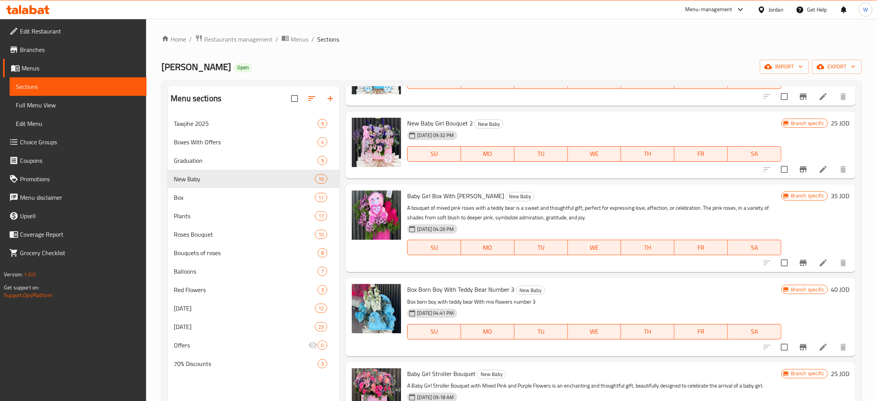
scroll to position [173, 0]
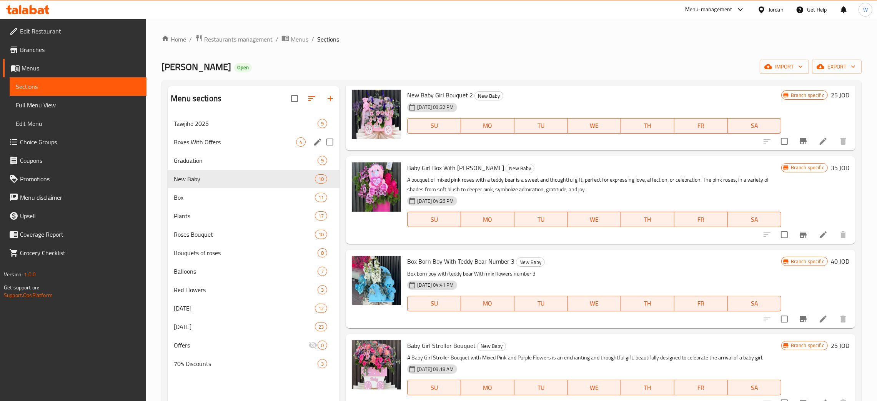
click at [256, 145] on span "Boxes With Offers" at bounding box center [235, 141] width 122 height 9
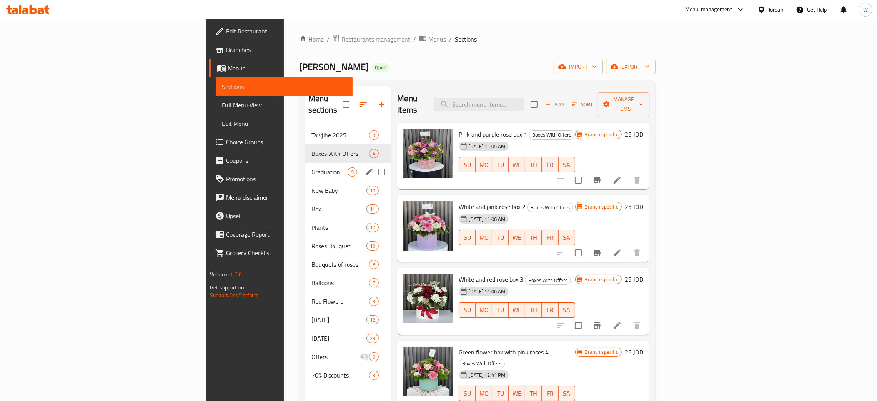
click at [305, 168] on div "Graduation 9" at bounding box center [348, 172] width 86 height 18
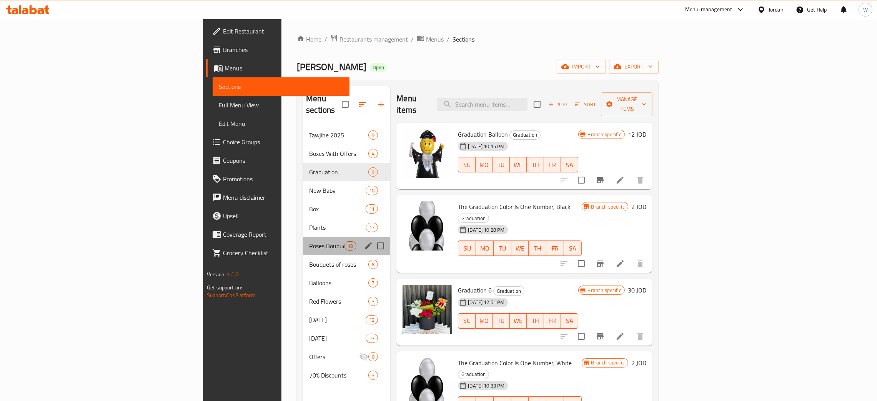
click at [303, 236] on div "Roses Bouquet 10" at bounding box center [346, 245] width 87 height 18
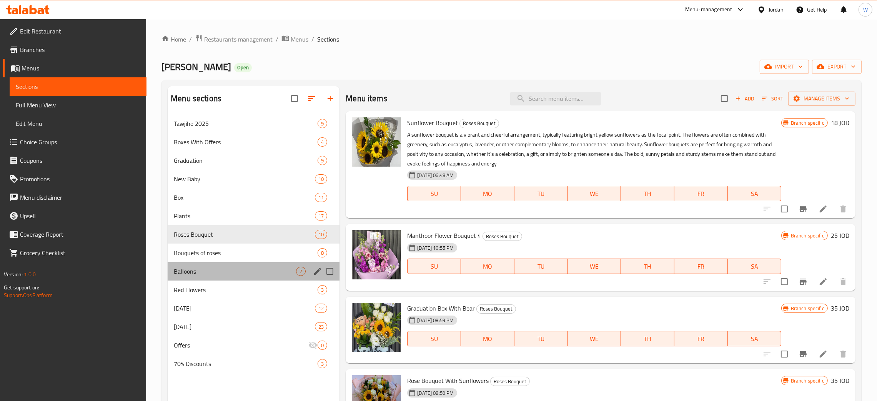
click at [220, 265] on div "Balloons 7" at bounding box center [254, 271] width 172 height 18
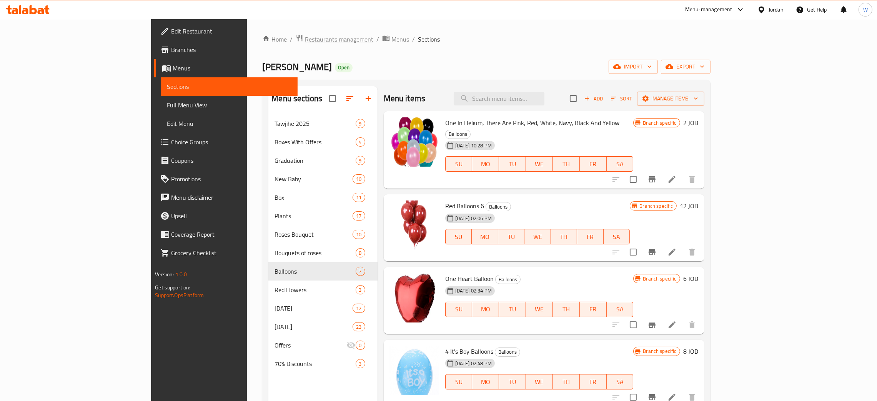
click at [305, 38] on span "Restaurants management" at bounding box center [339, 39] width 68 height 9
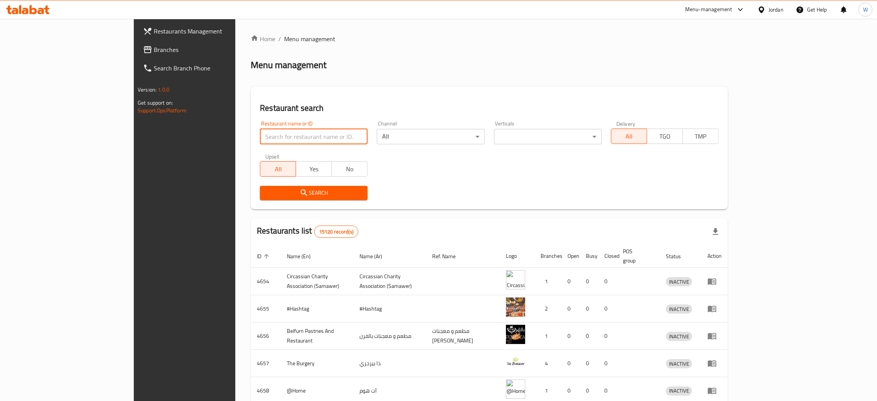
click at [268, 143] on input "search" at bounding box center [314, 136] width 108 height 15
paste input "Al Sanabel Flowers"
type input "Al Sanabel Flowers"
click button "Search" at bounding box center [314, 193] width 108 height 14
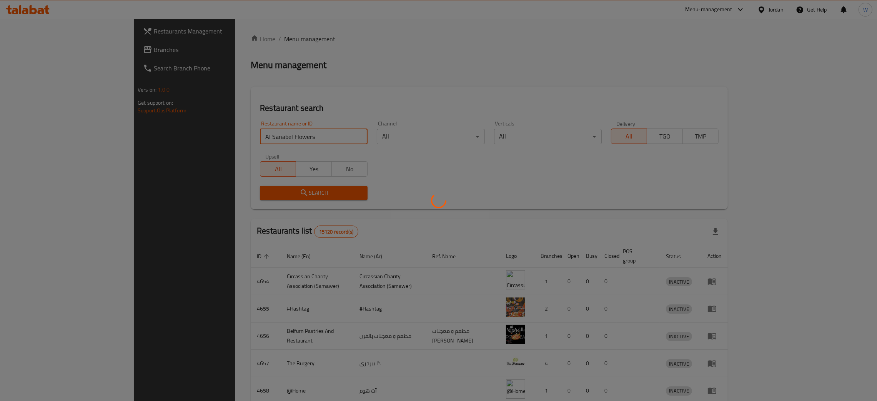
click button "Search" at bounding box center [314, 193] width 108 height 14
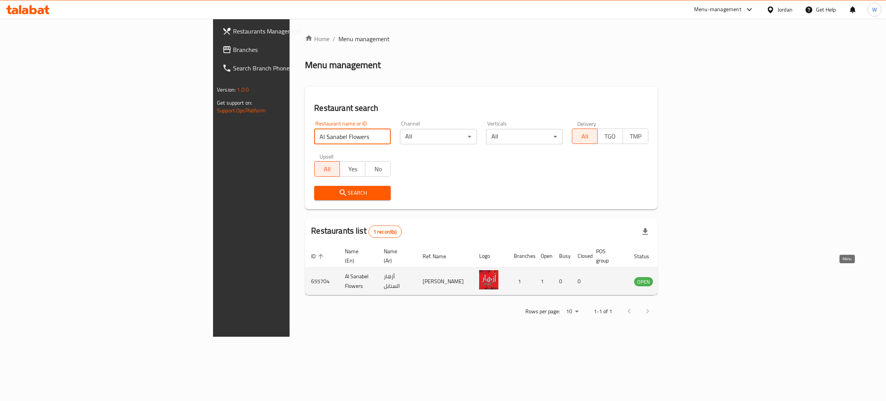
click at [684, 276] on icon "enhanced table" at bounding box center [678, 280] width 9 height 9
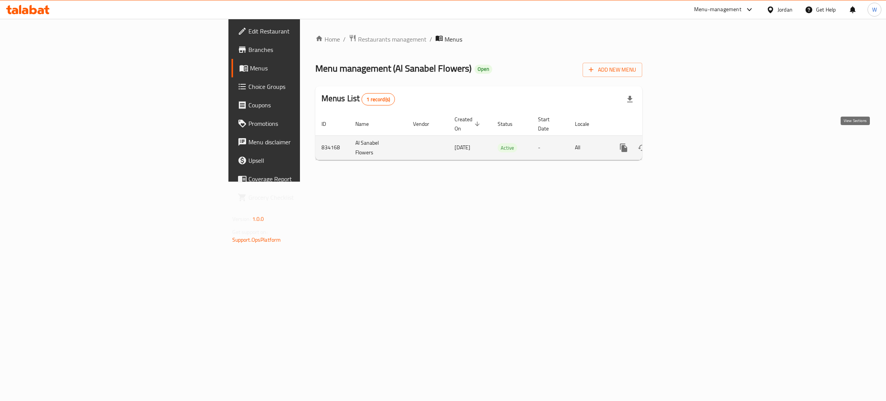
click at [684, 143] on icon "enhanced table" at bounding box center [678, 147] width 9 height 9
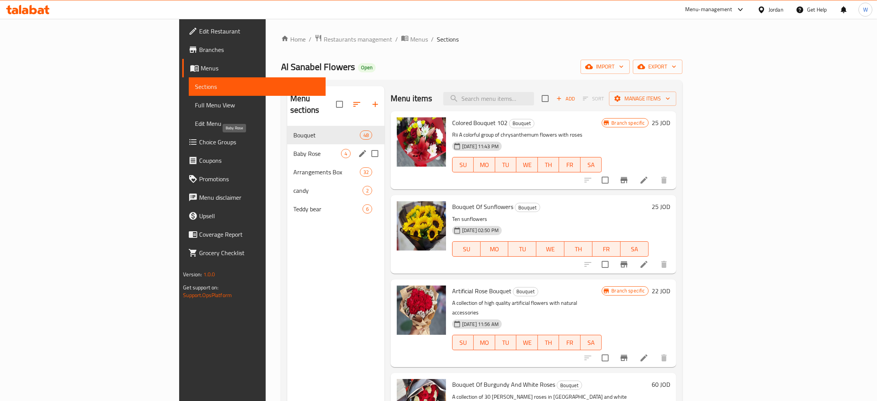
click at [293, 149] on span "Baby Rose" at bounding box center [317, 153] width 48 height 9
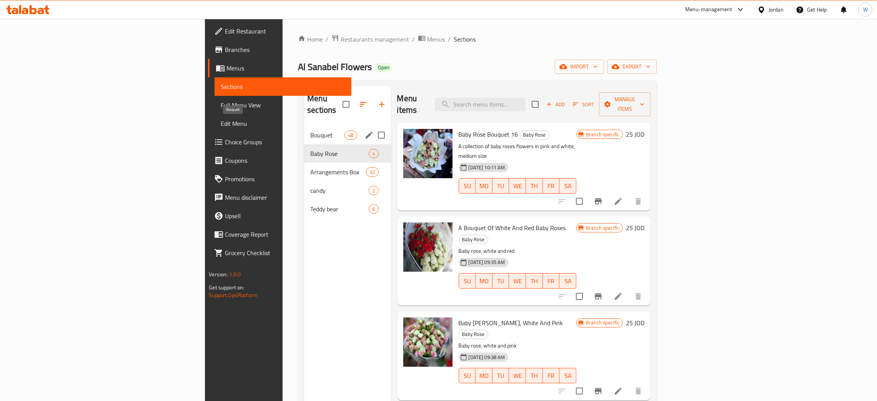
click at [310, 130] on span "Bouquet" at bounding box center [327, 134] width 34 height 9
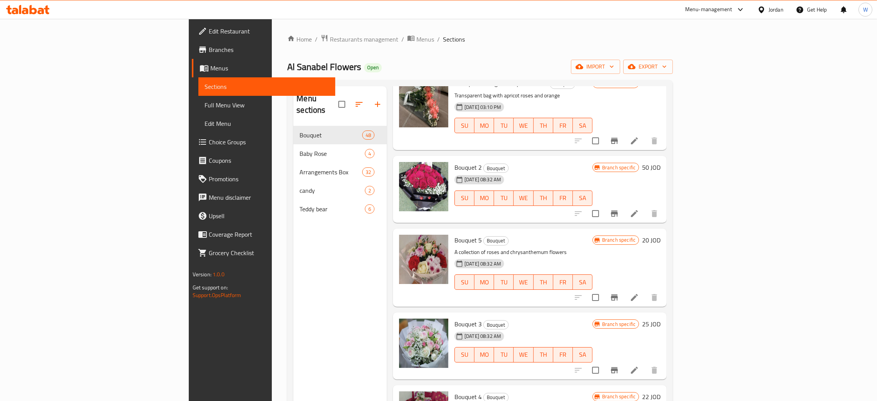
scroll to position [923, 0]
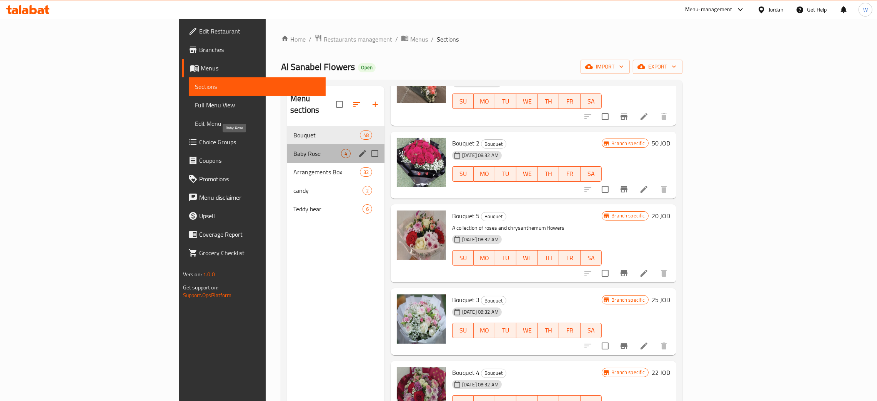
click at [293, 149] on span "Baby Rose" at bounding box center [317, 153] width 48 height 9
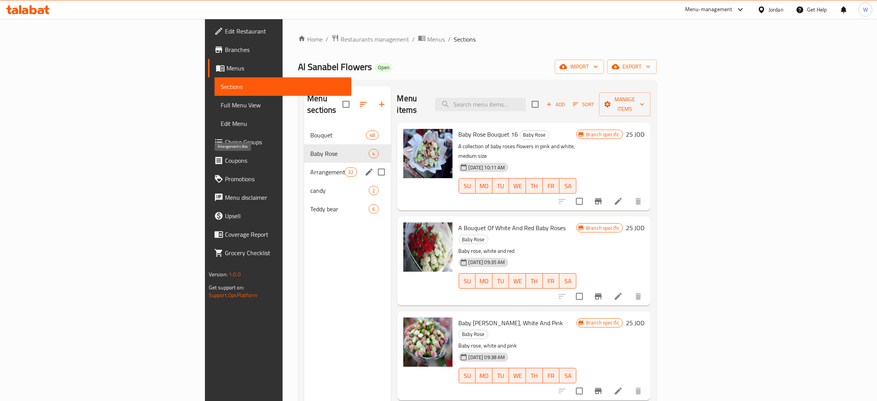
click at [310, 167] on span "Arrangements Box" at bounding box center [327, 171] width 34 height 9
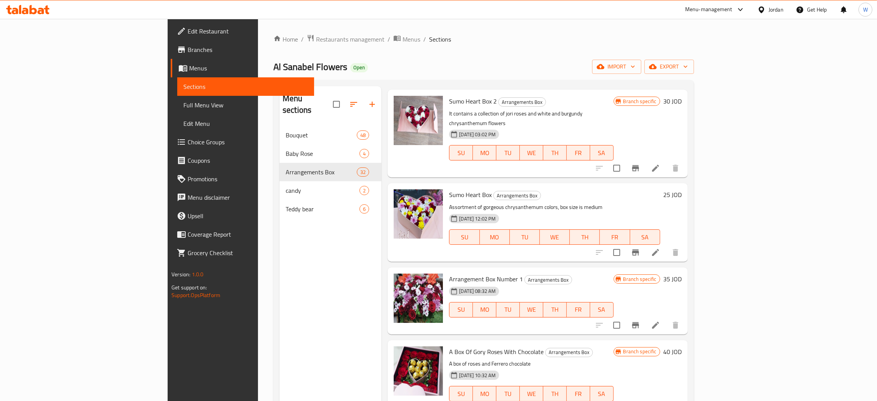
scroll to position [807, 0]
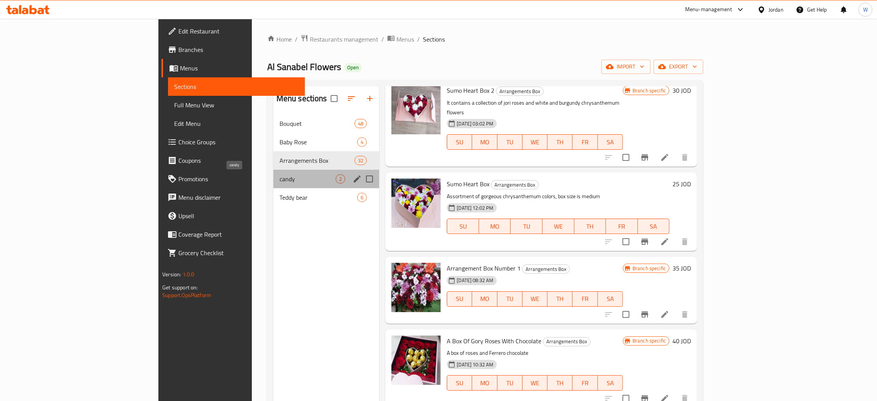
click at [280, 175] on span "candy" at bounding box center [308, 178] width 56 height 9
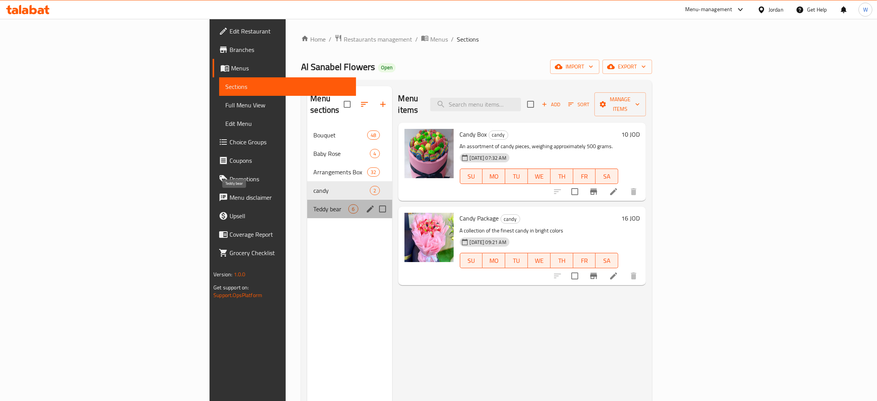
click at [313, 204] on span "Teddy bear" at bounding box center [330, 208] width 35 height 9
